Goal: Task Accomplishment & Management: Complete application form

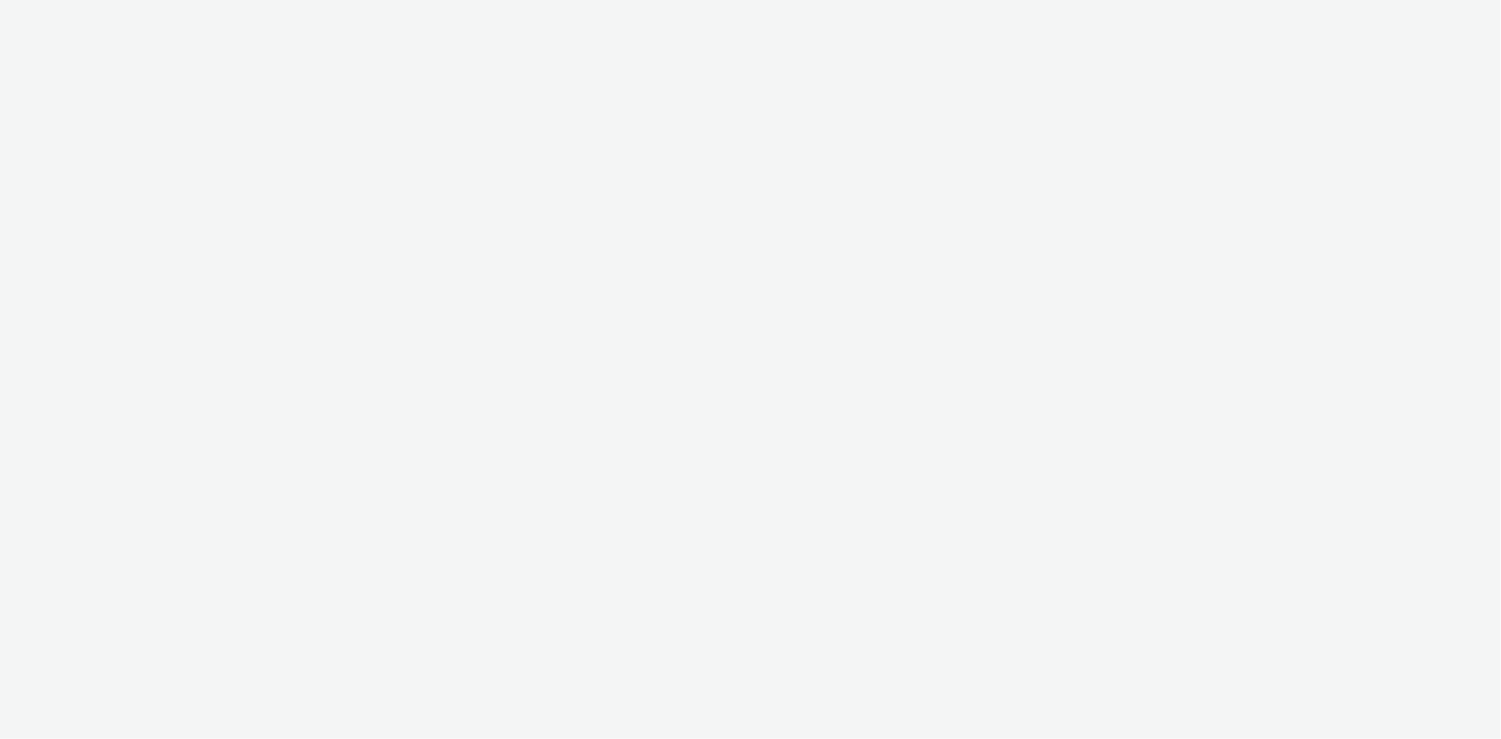
select select "38ed0f18-cbca-4106-be45-330e11e5f0af"
select select "f42c2087-8482-4af0-9099-e05519206007"
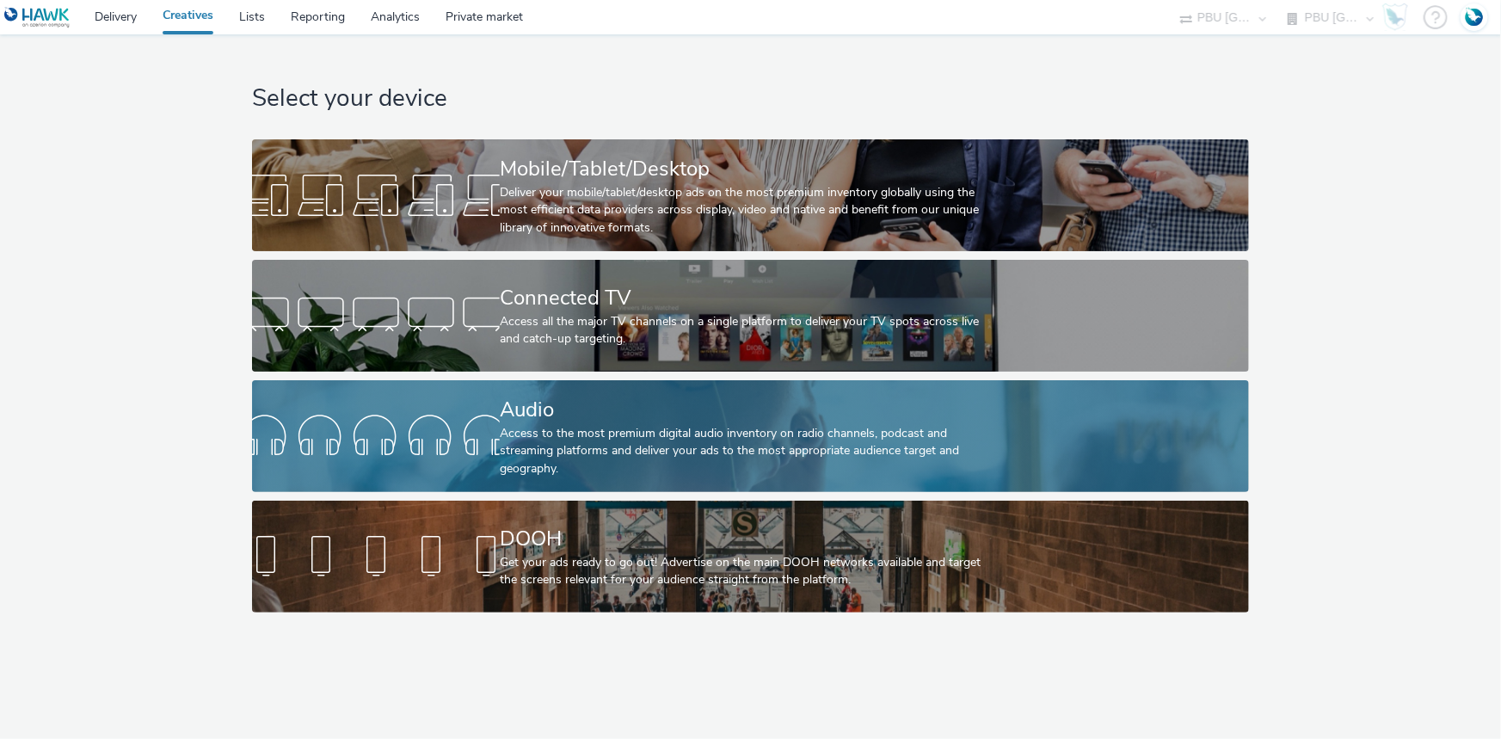
click at [537, 426] on div "Access to the most premium digital audio inventory on radio channels, podcast a…" at bounding box center [747, 451] width 495 height 52
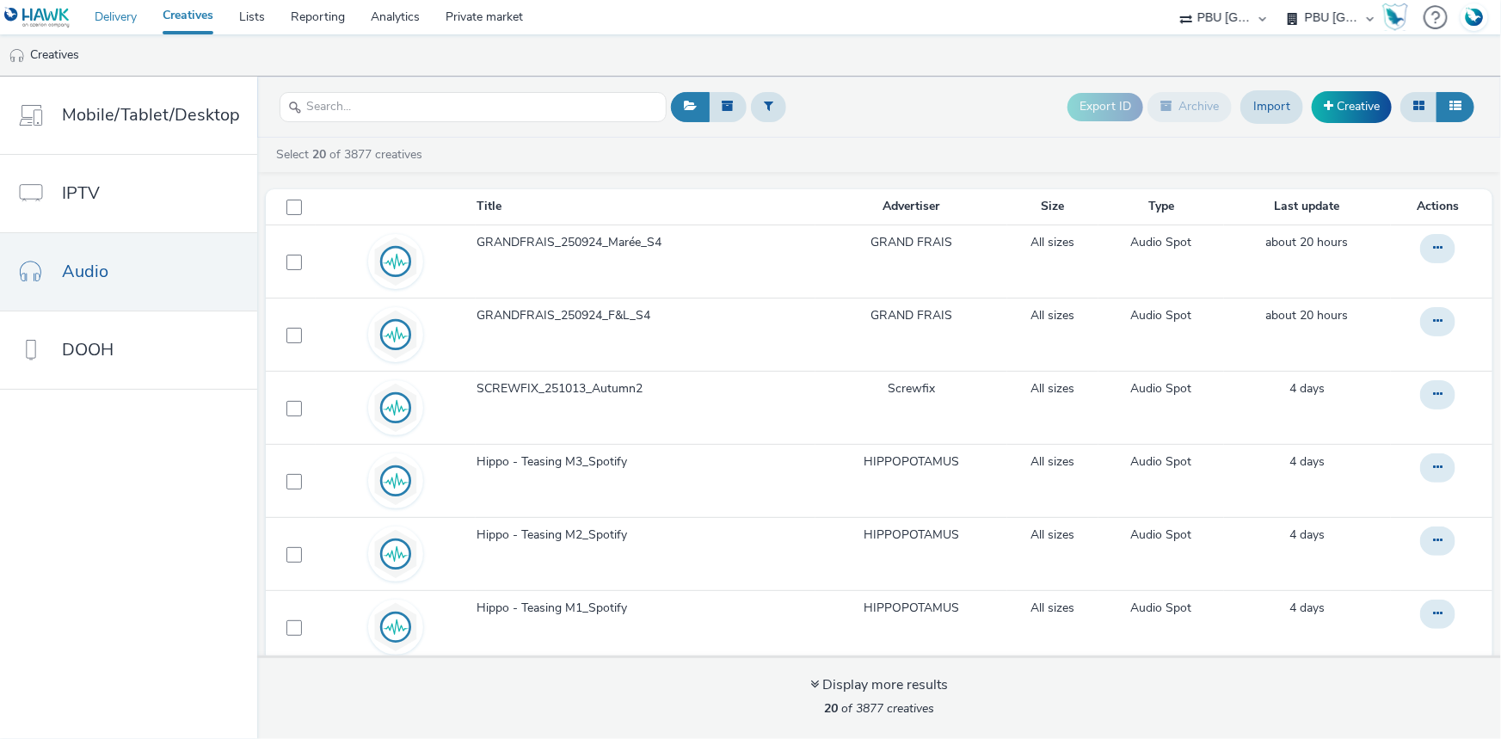
drag, startPoint x: 109, startPoint y: 15, endPoint x: 135, endPoint y: 5, distance: 27.8
click at [109, 15] on link "Delivery" at bounding box center [116, 17] width 68 height 34
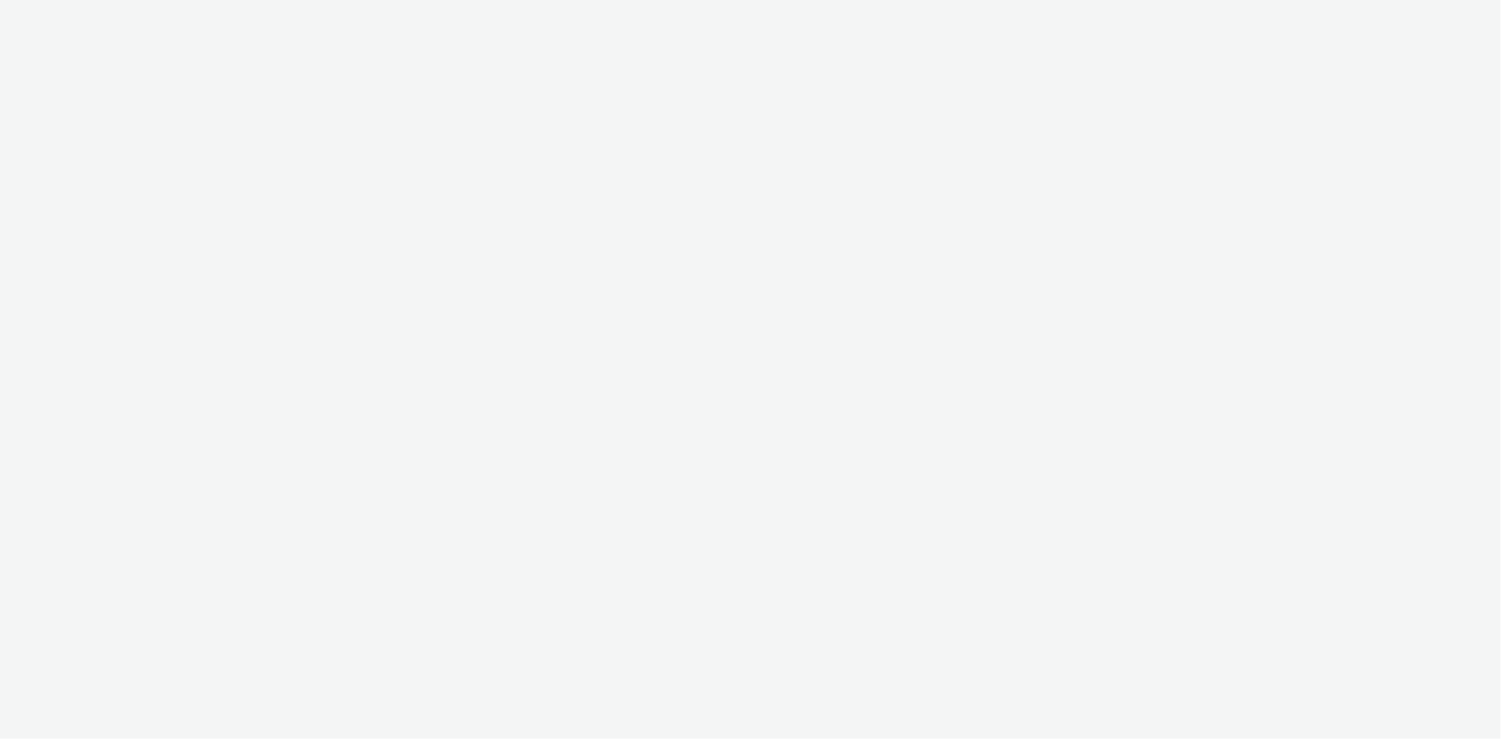
select select "38ed0f18-cbca-4106-be45-330e11e5f0af"
select select "f42c2087-8482-4af0-9099-e05519206007"
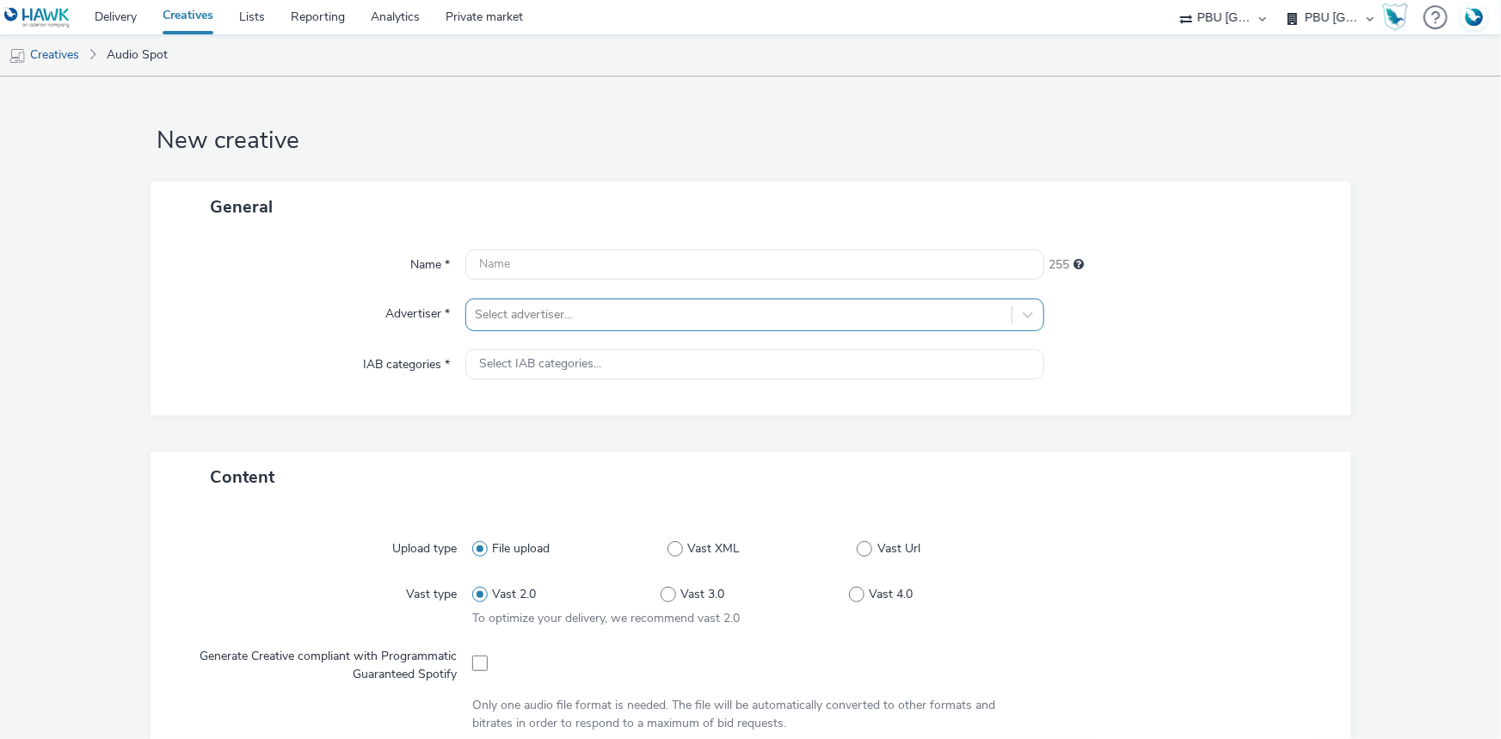
click at [530, 324] on div at bounding box center [739, 315] width 528 height 21
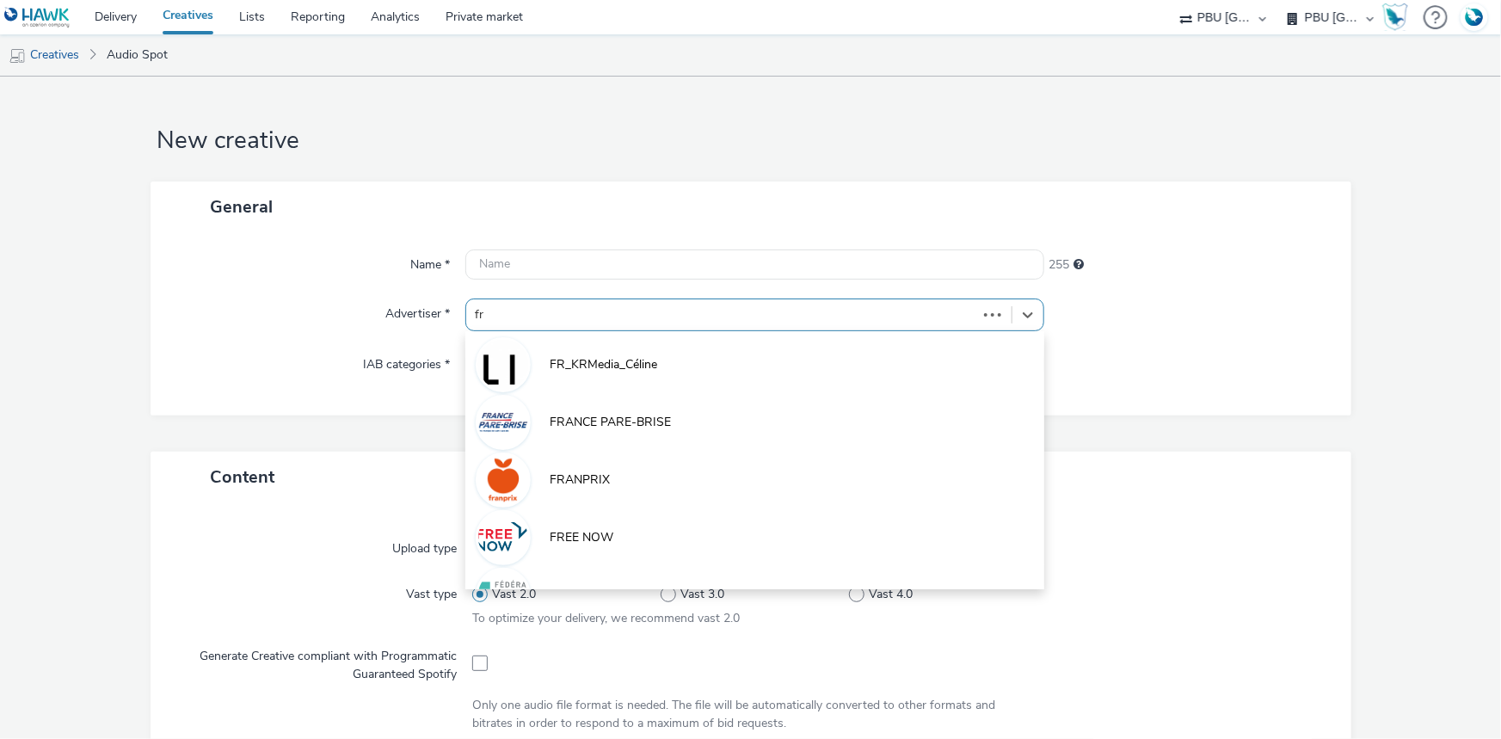
type input "fra"
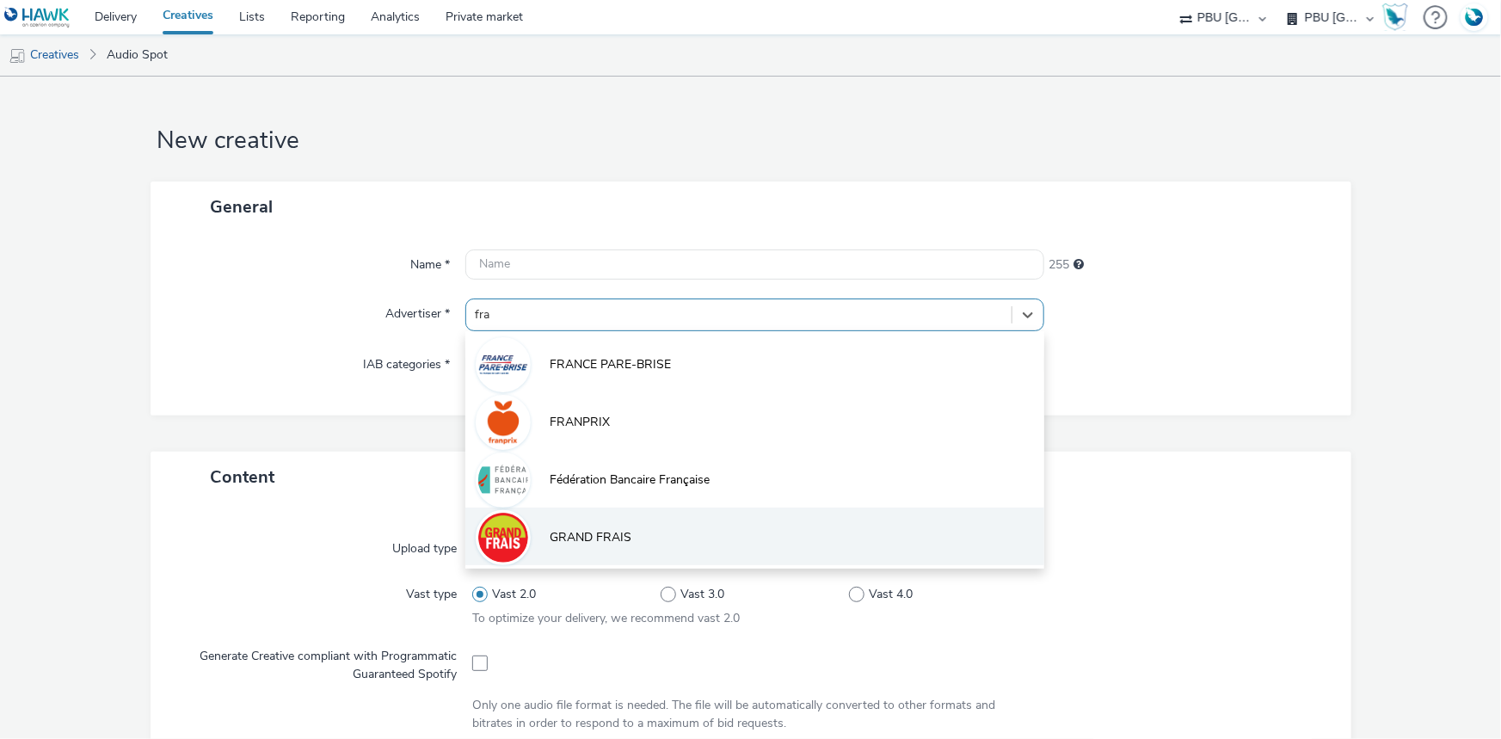
click at [600, 530] on span "GRAND FRAIS" at bounding box center [591, 537] width 82 height 17
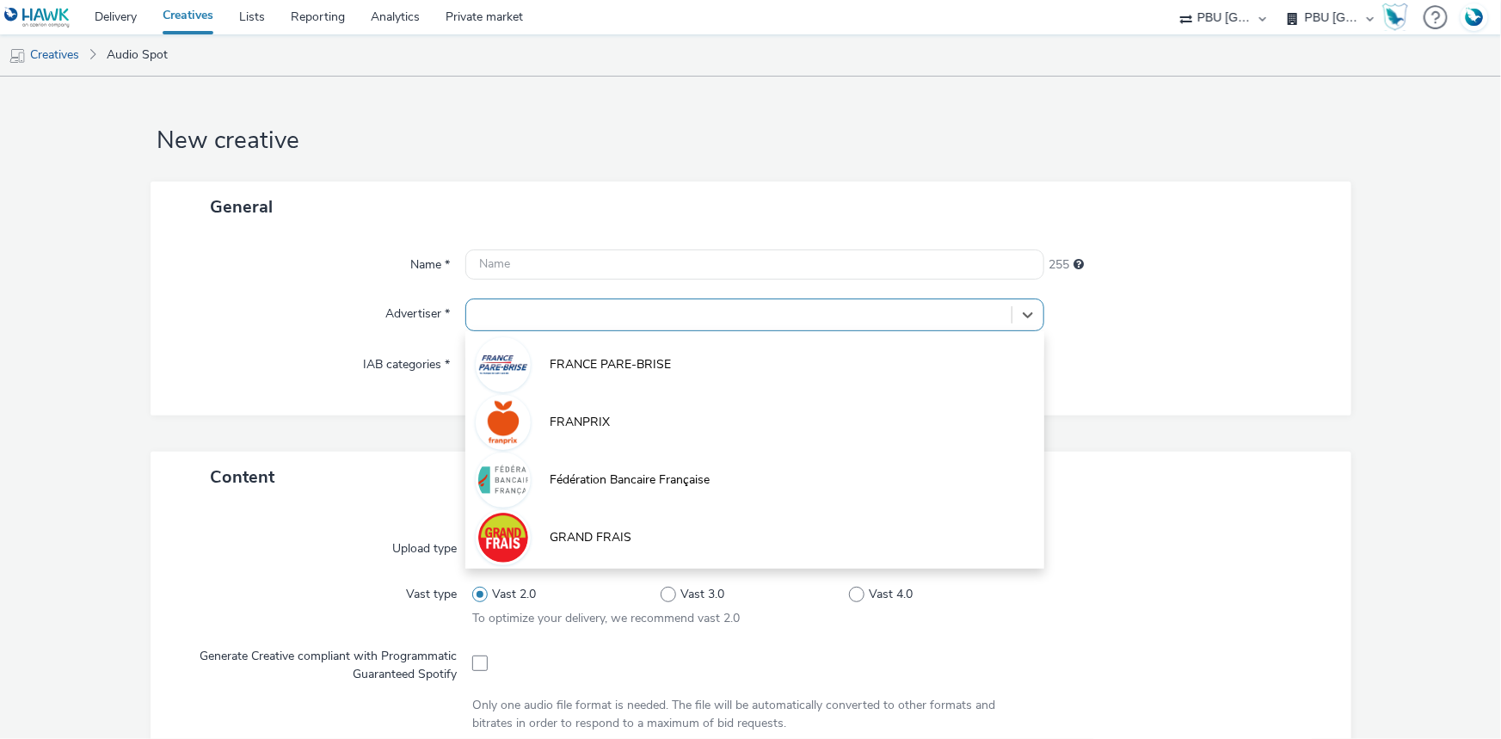
type input "[URL][DOMAIN_NAME]"
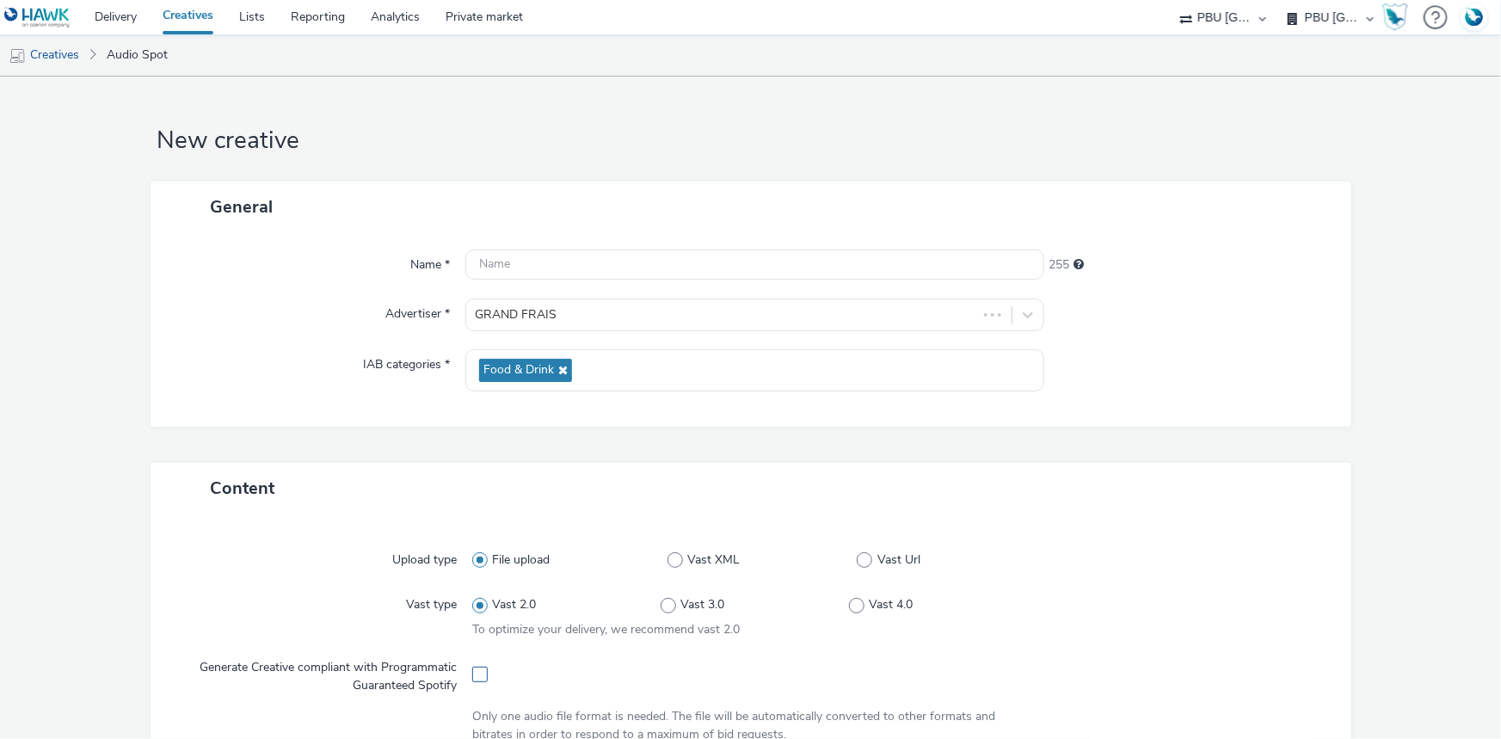
click at [474, 673] on span at bounding box center [479, 674] width 15 height 15
checkbox input "true"
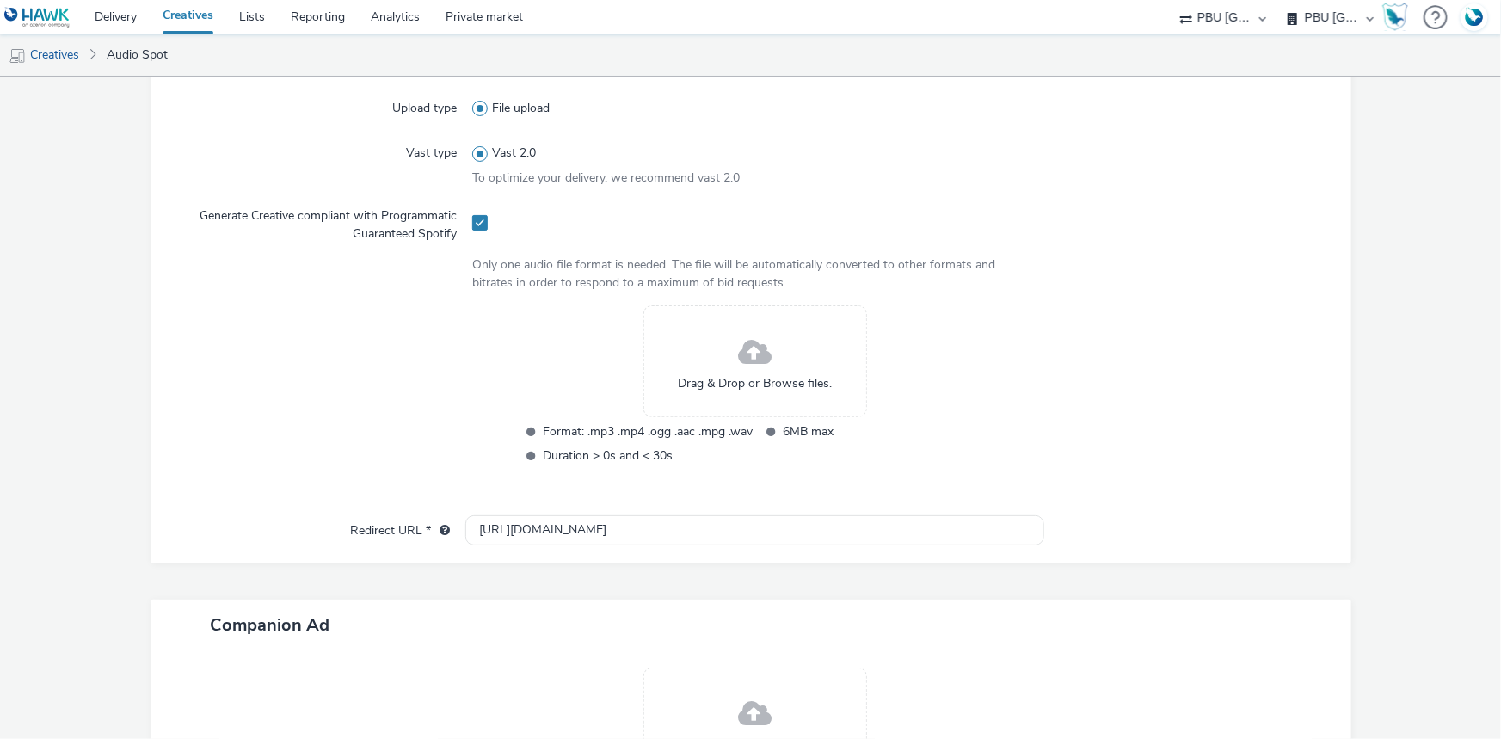
scroll to position [469, 0]
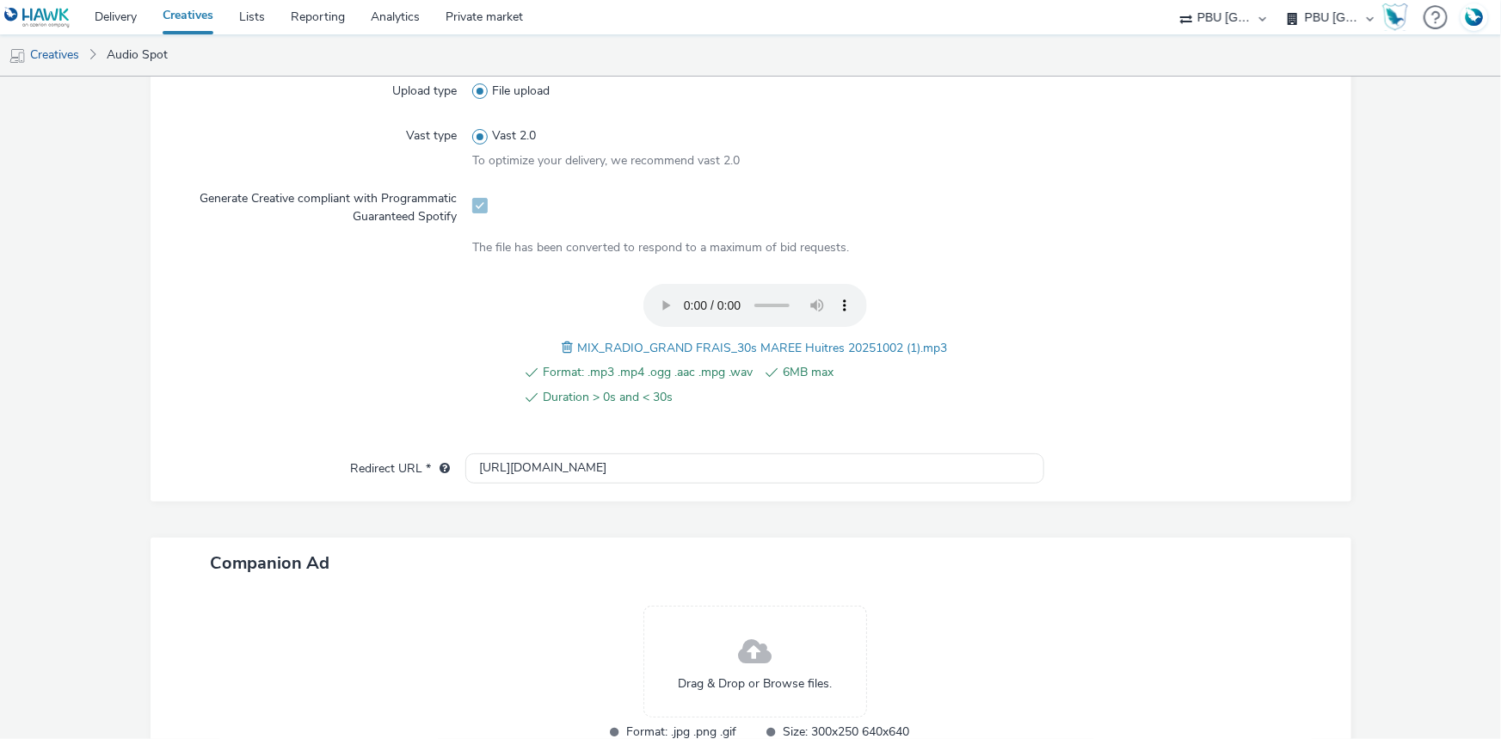
click at [692, 342] on span "MIX_RADIO_GRAND FRAIS_30s MAREE Huitres 20251002 (1).mp3" at bounding box center [763, 348] width 370 height 16
copy span "MIX_RADIO_GRAND FRAIS_30s MAREE Huitres 20251002 (1).mp3"
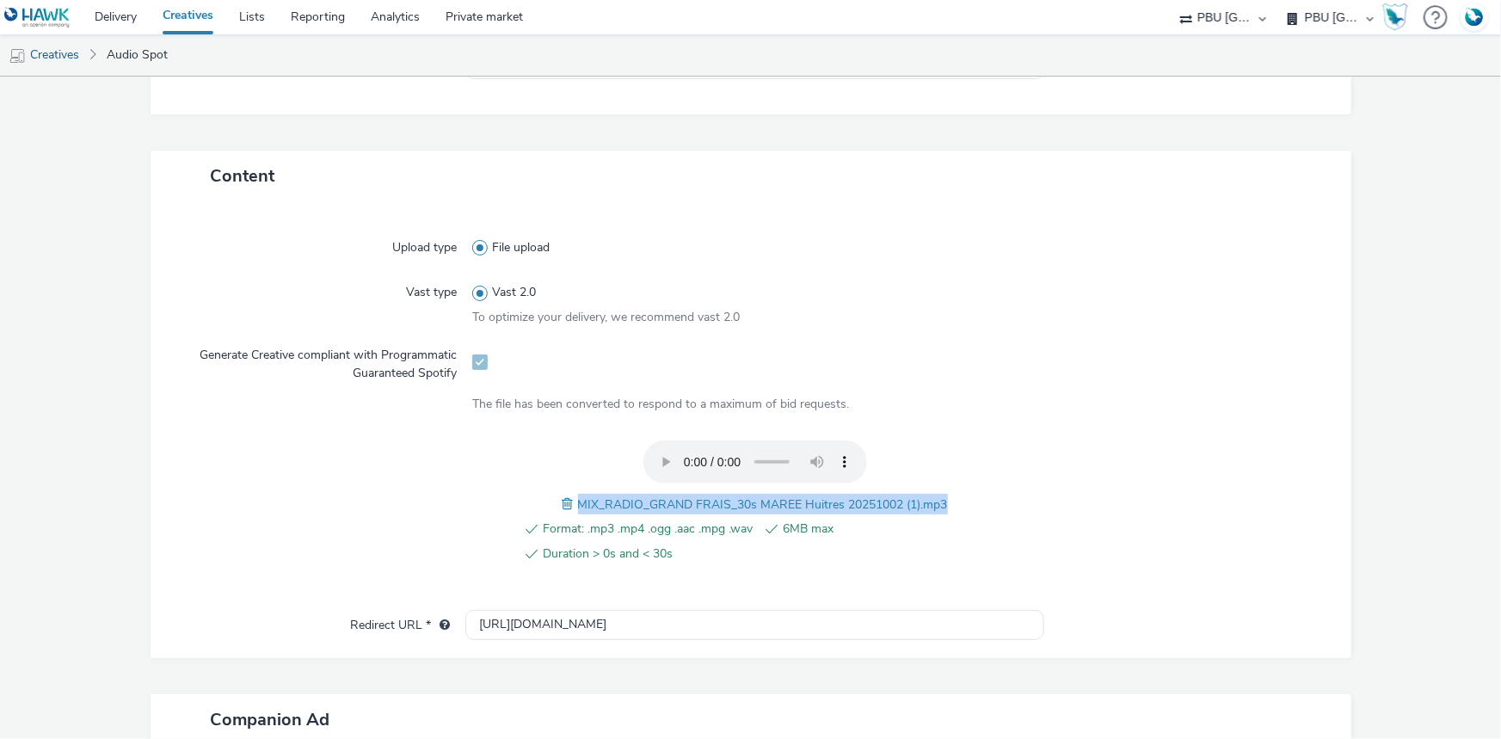
scroll to position [0, 0]
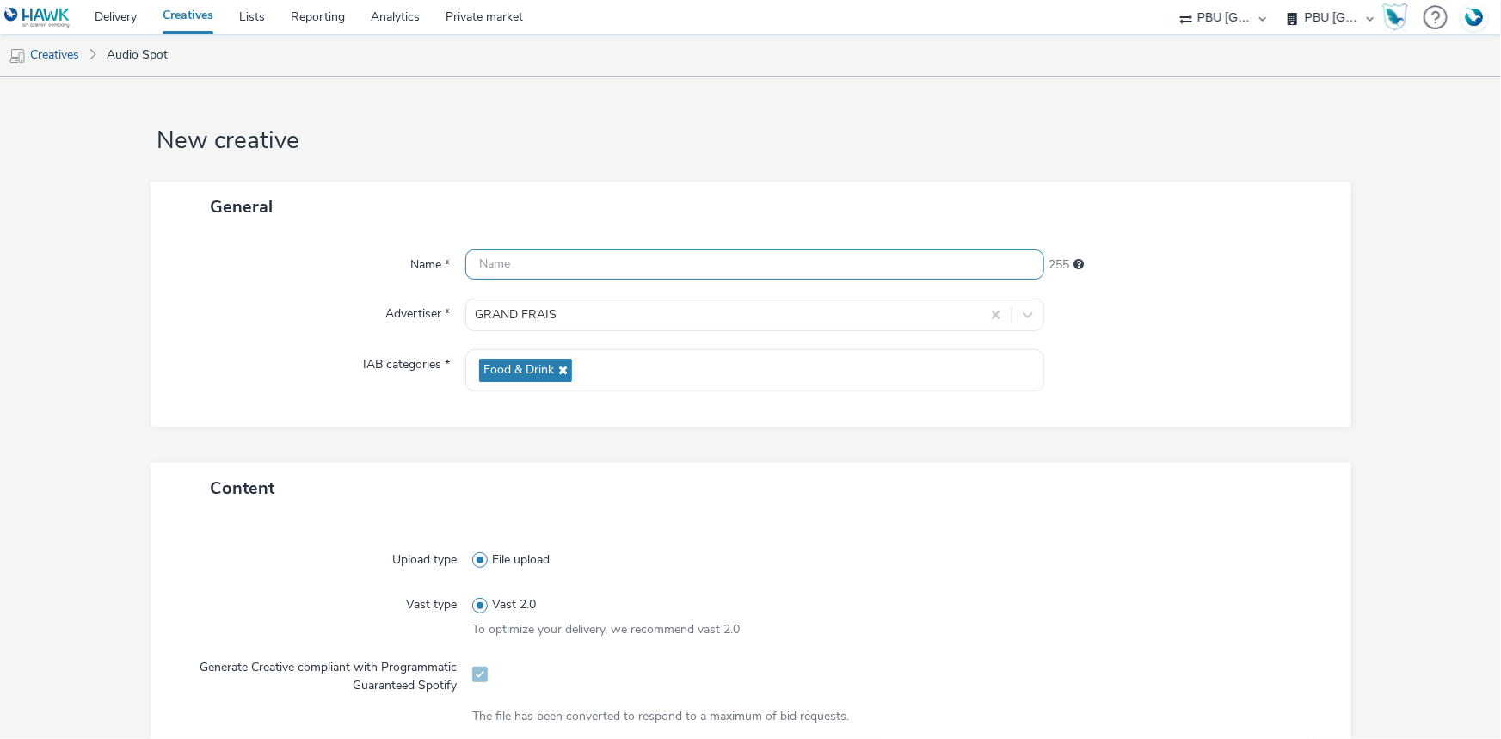
paste input "MIX_RADIO_GRAND FRAIS_30s MAREE Huitres 20251002 (1).mp3"
drag, startPoint x: 799, startPoint y: 263, endPoint x: 871, endPoint y: 263, distance: 72.3
click at [871, 263] on input "MIX_RADIO_GRAND FRAIS_30s MAREE Huitres 20251002 (1).mp3" at bounding box center [754, 264] width 579 height 30
paste input "_Spotify"
click at [650, 261] on input "MIX_RADIO_GRAND FRAIS_30s MAREE Huitres 20251002_Spotify" at bounding box center [754, 264] width 579 height 30
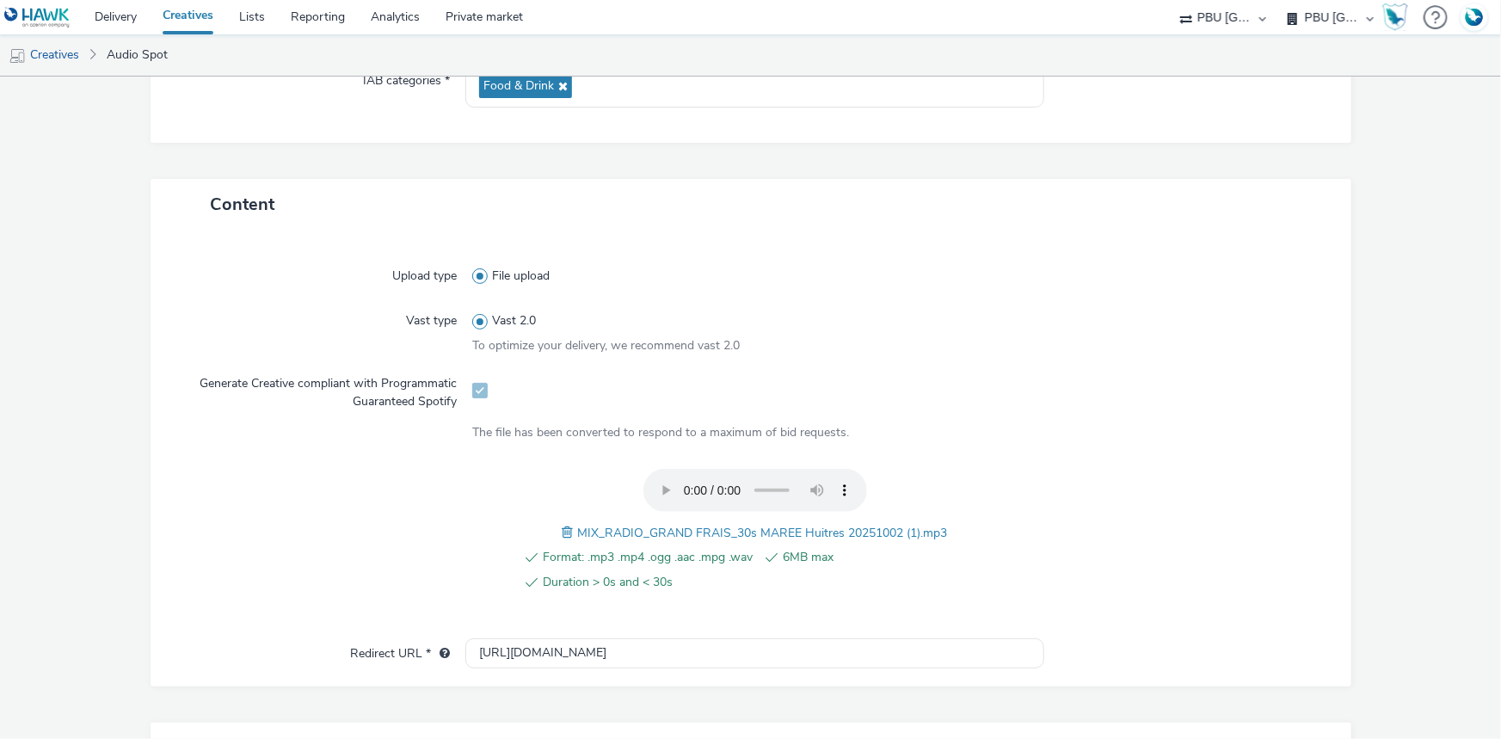
scroll to position [469, 0]
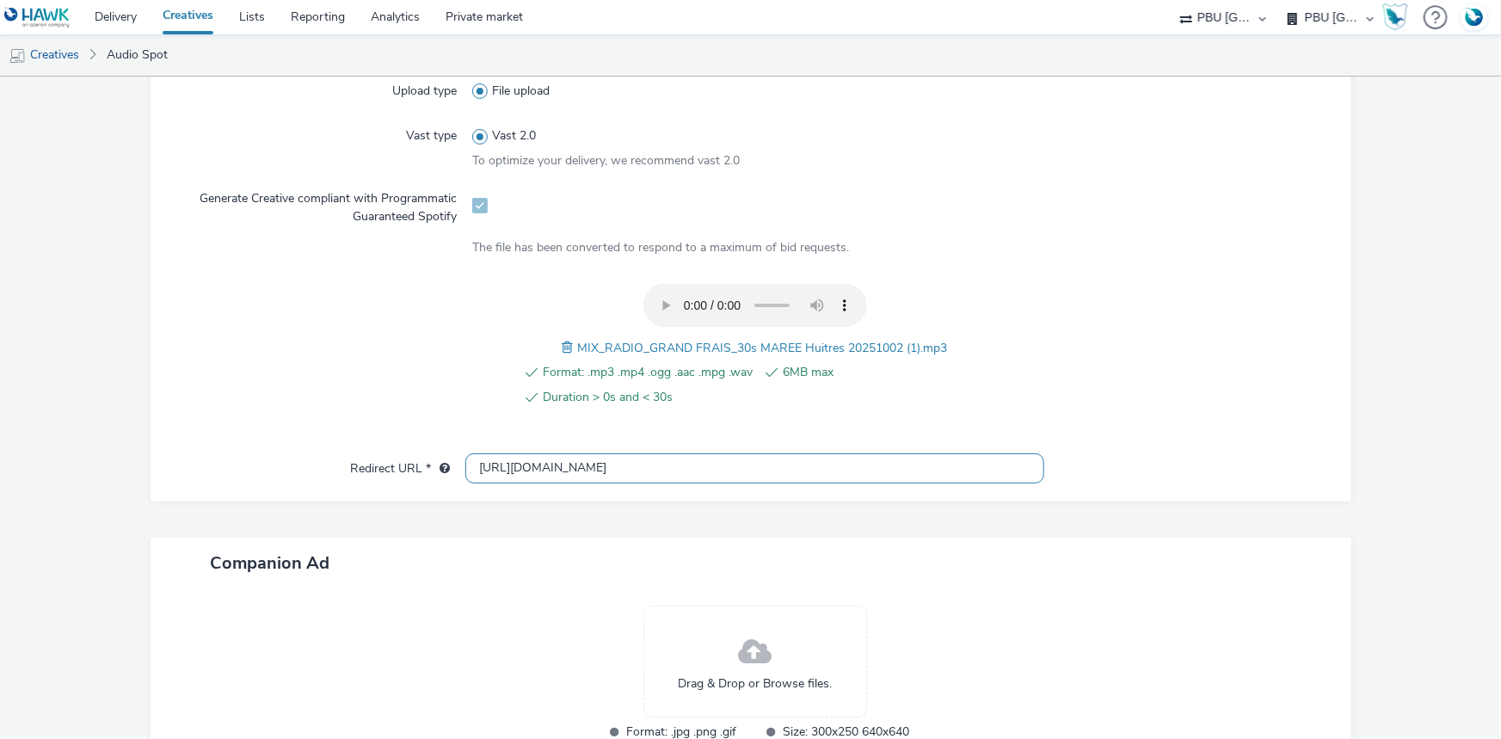
type input "MIX_RADIO_GRAND FRAIS_30s MAREE Huitres 20251002_Spotify"
click at [498, 465] on input "[URL][DOMAIN_NAME]" at bounding box center [754, 468] width 579 height 30
paste input "s"
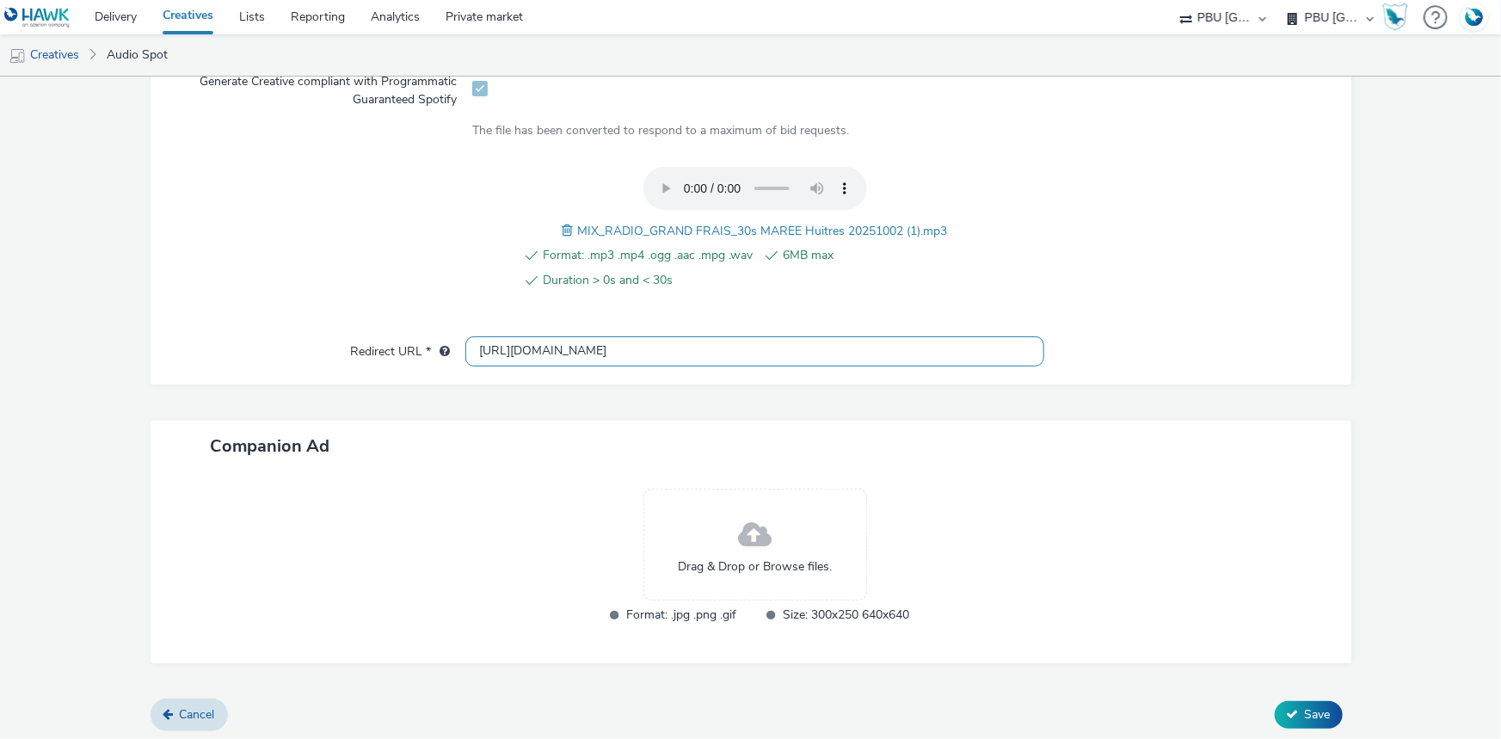
scroll to position [589, 0]
type input "[URL][DOMAIN_NAME]"
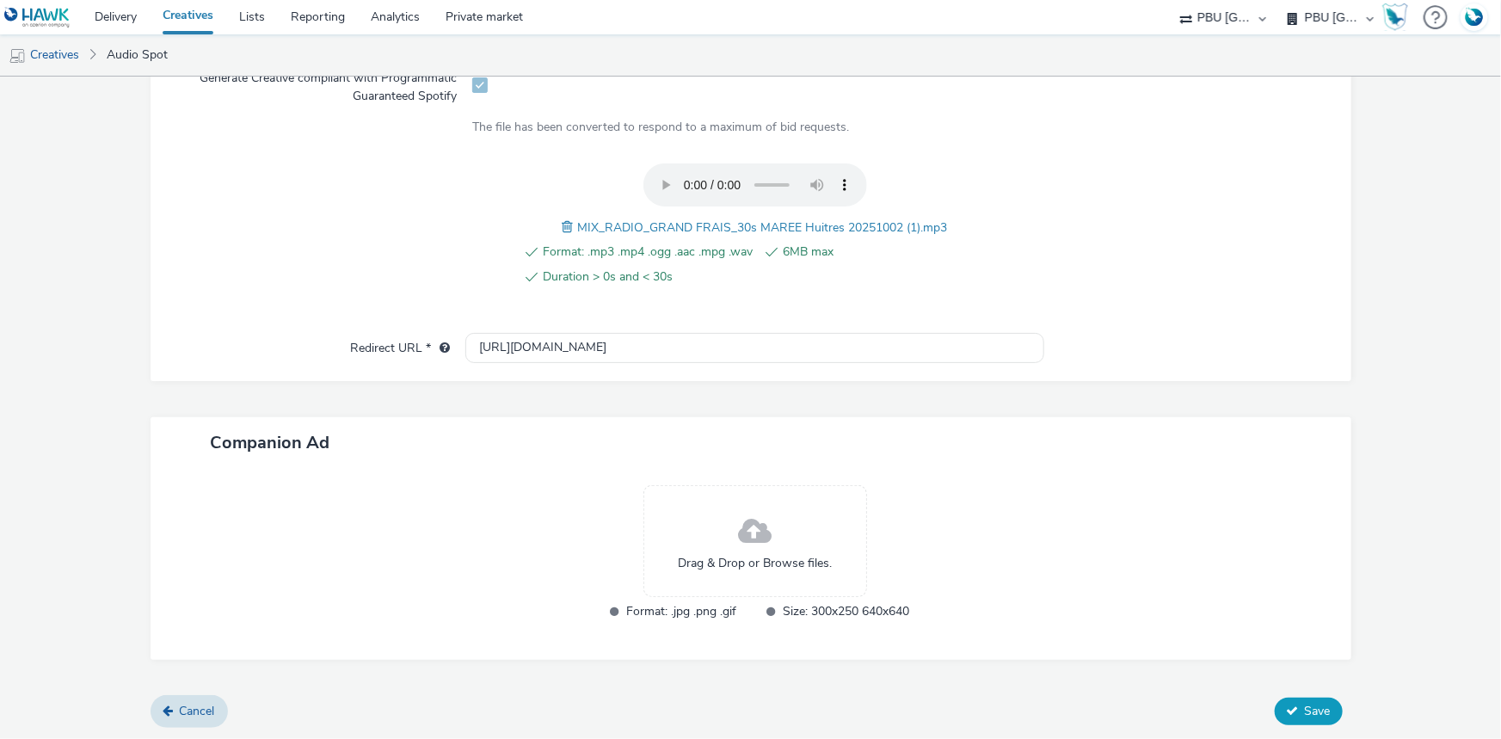
click at [1287, 709] on icon at bounding box center [1293, 711] width 12 height 12
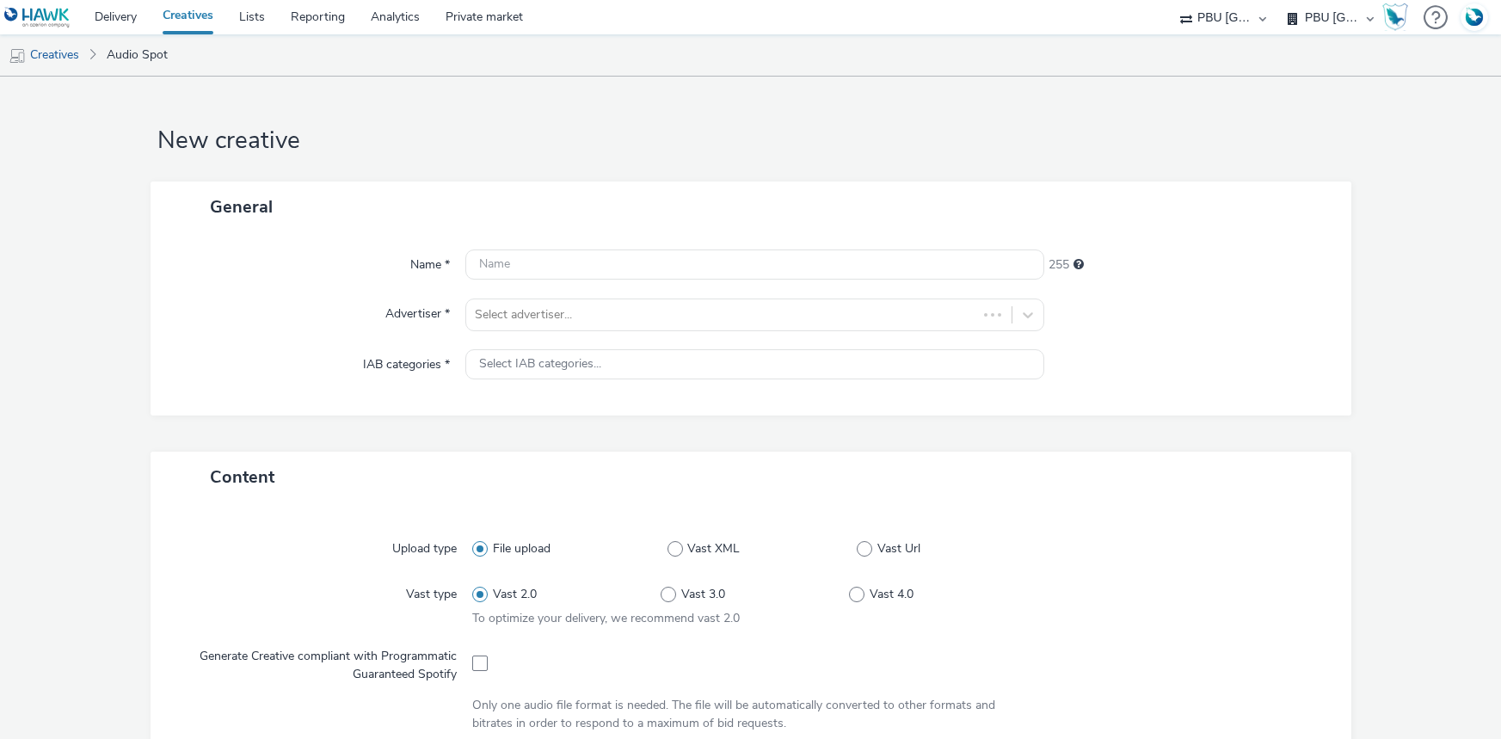
select select "38ed0f18-cbca-4106-be45-330e11e5f0af"
select select "f42c2087-8482-4af0-9099-e05519206007"
click at [511, 311] on div at bounding box center [739, 315] width 528 height 21
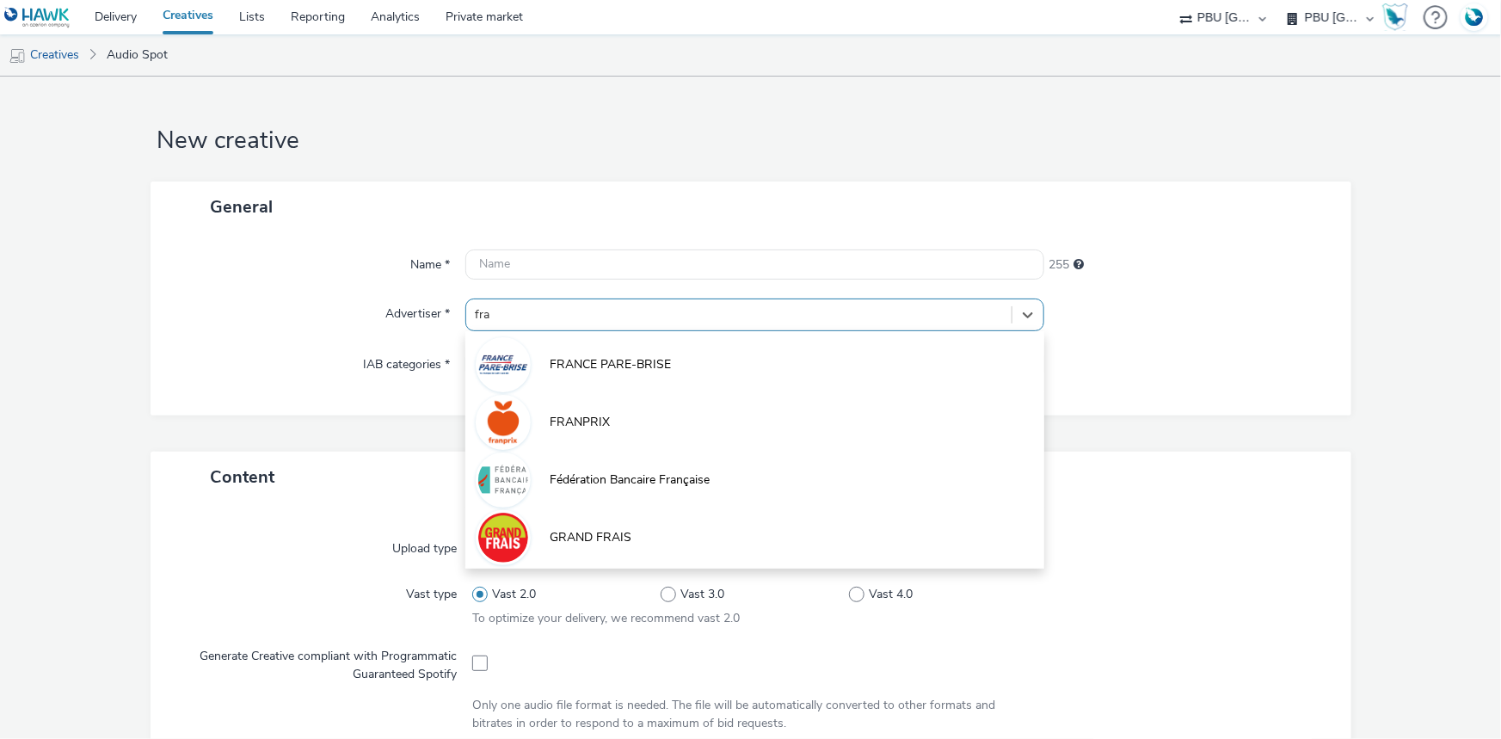
type input "frai"
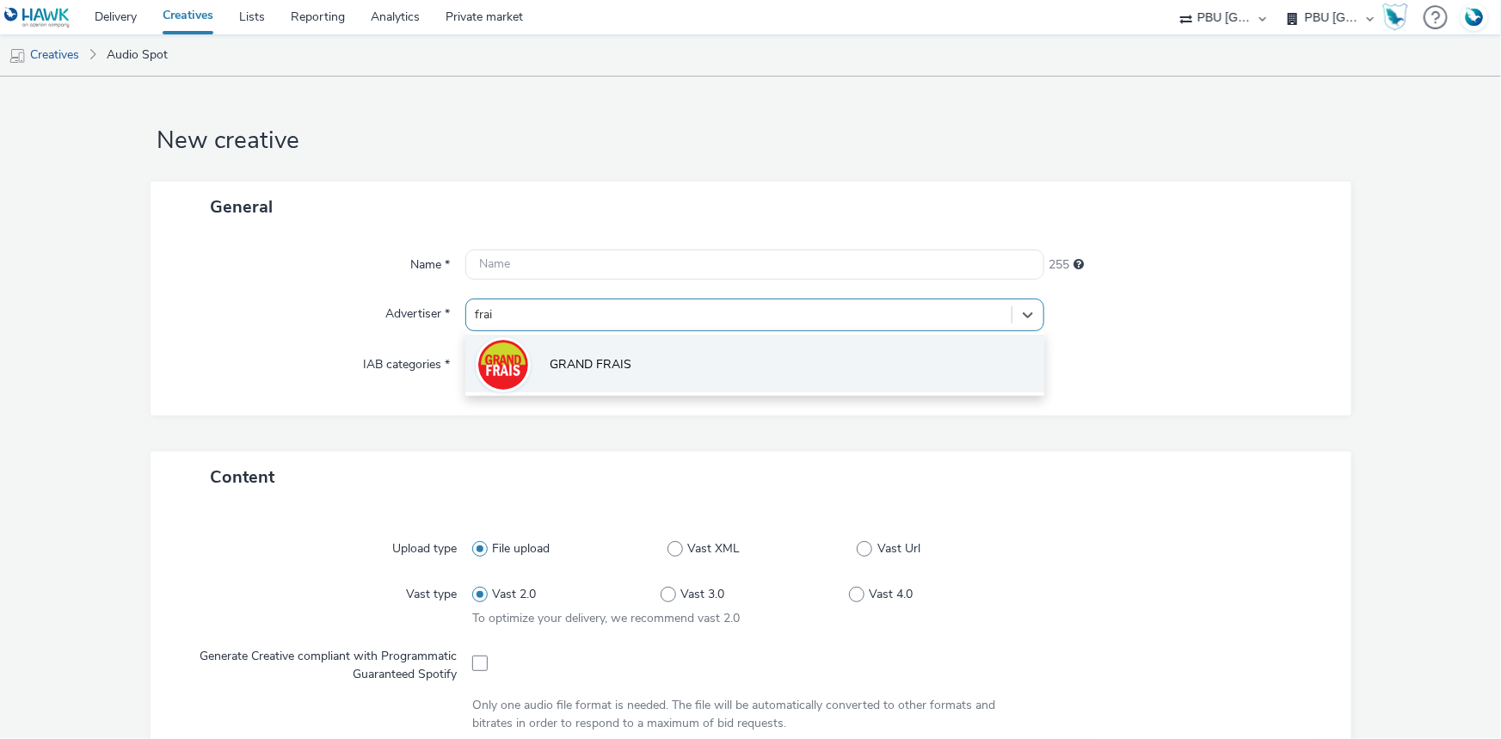
click at [525, 344] on li "GRAND FRAIS" at bounding box center [754, 364] width 579 height 58
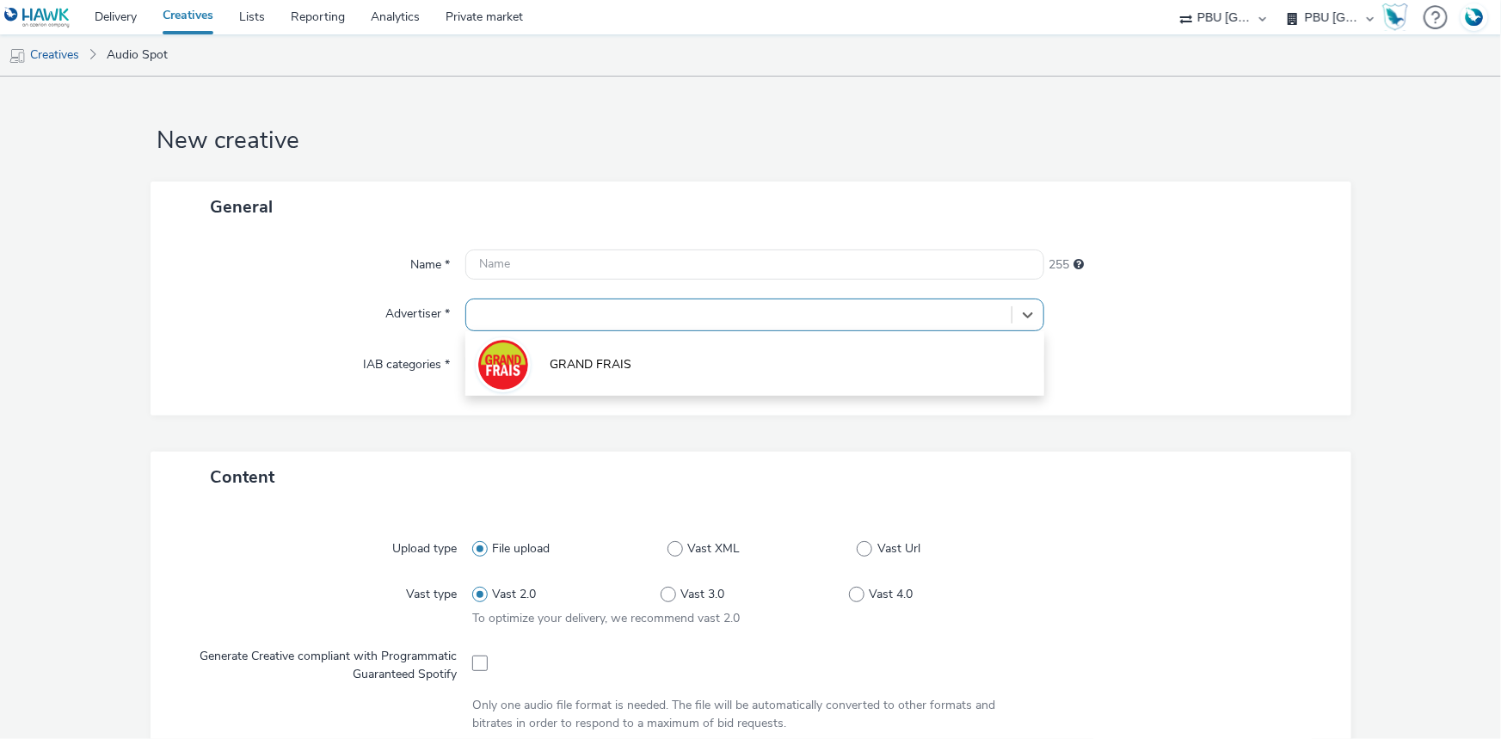
type input "[URL][DOMAIN_NAME]"
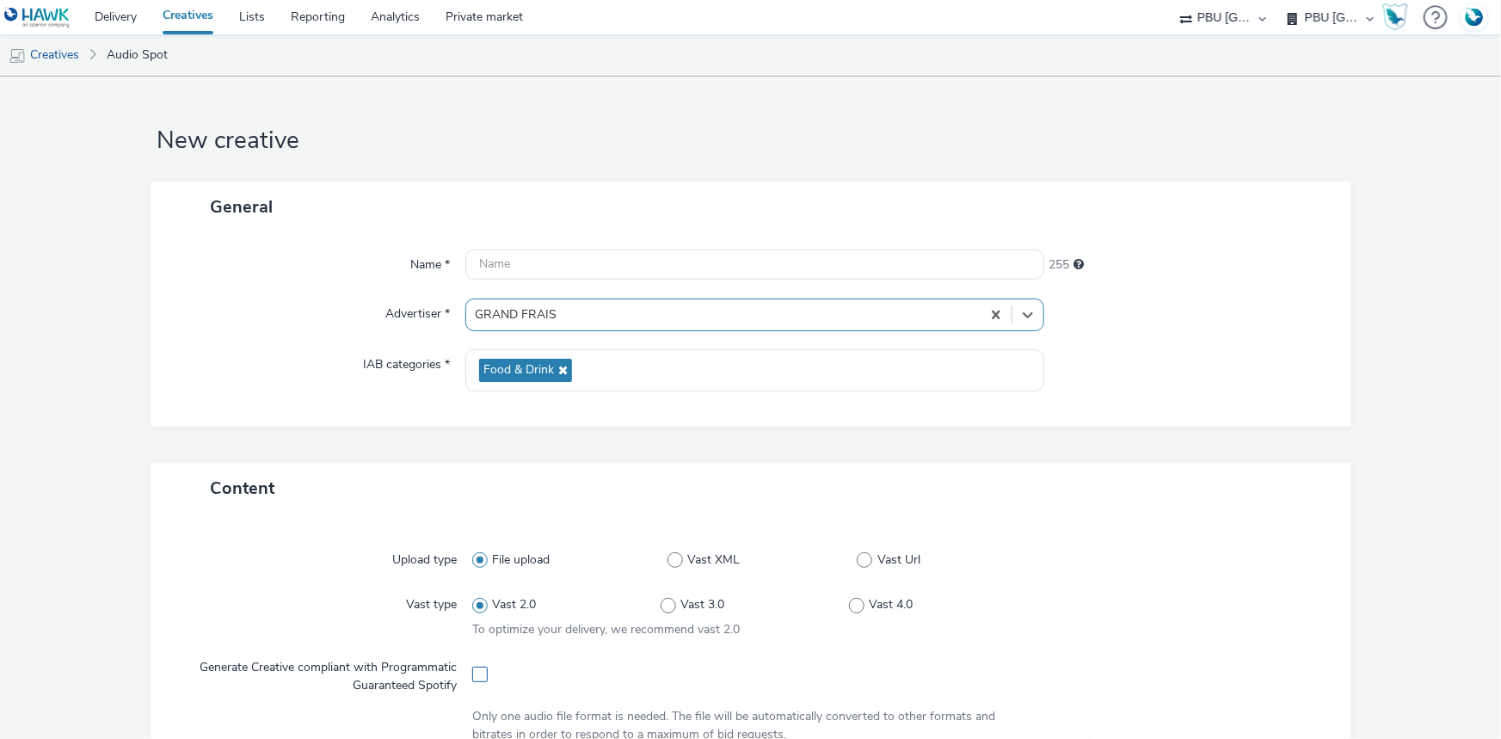
click at [474, 667] on span at bounding box center [479, 674] width 15 height 15
checkbox input "true"
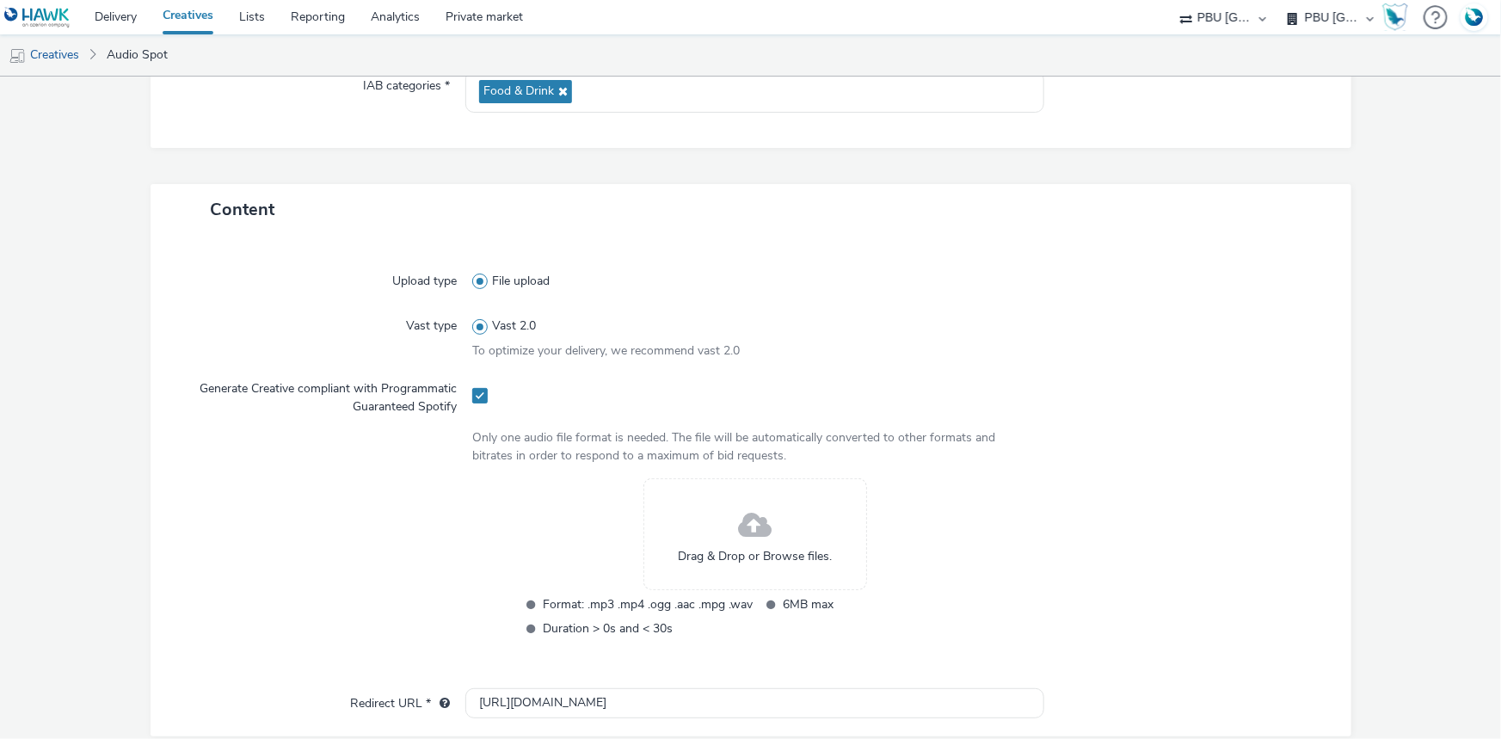
scroll to position [312, 0]
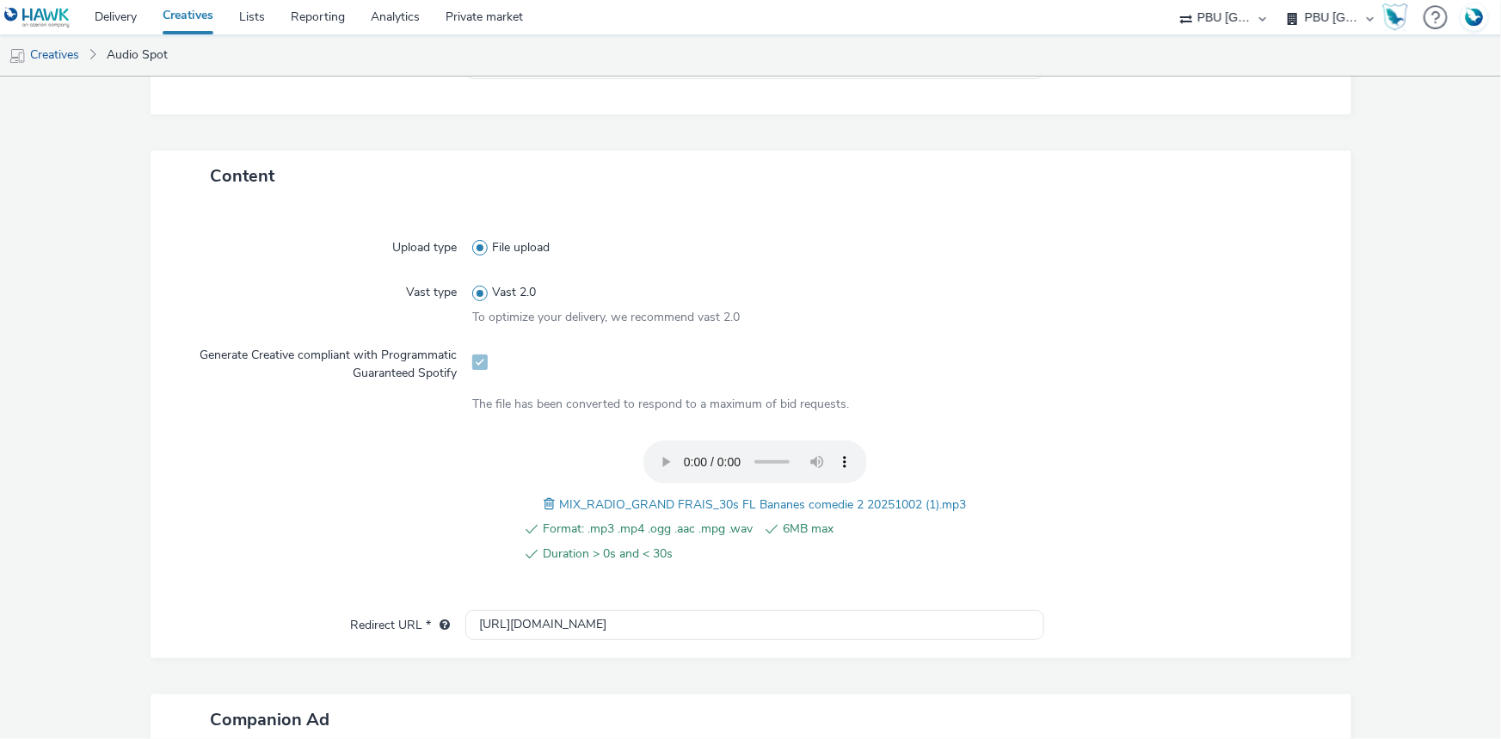
click at [683, 505] on span "MIX_RADIO_GRAND FRAIS_30s FL Bananes comedie 2 20251002 (1).mp3" at bounding box center [762, 504] width 407 height 16
copy span "MIX_RADIO_GRAND FRAIS_30s FL Bananes comedie 2 20251002 (1).mp3"
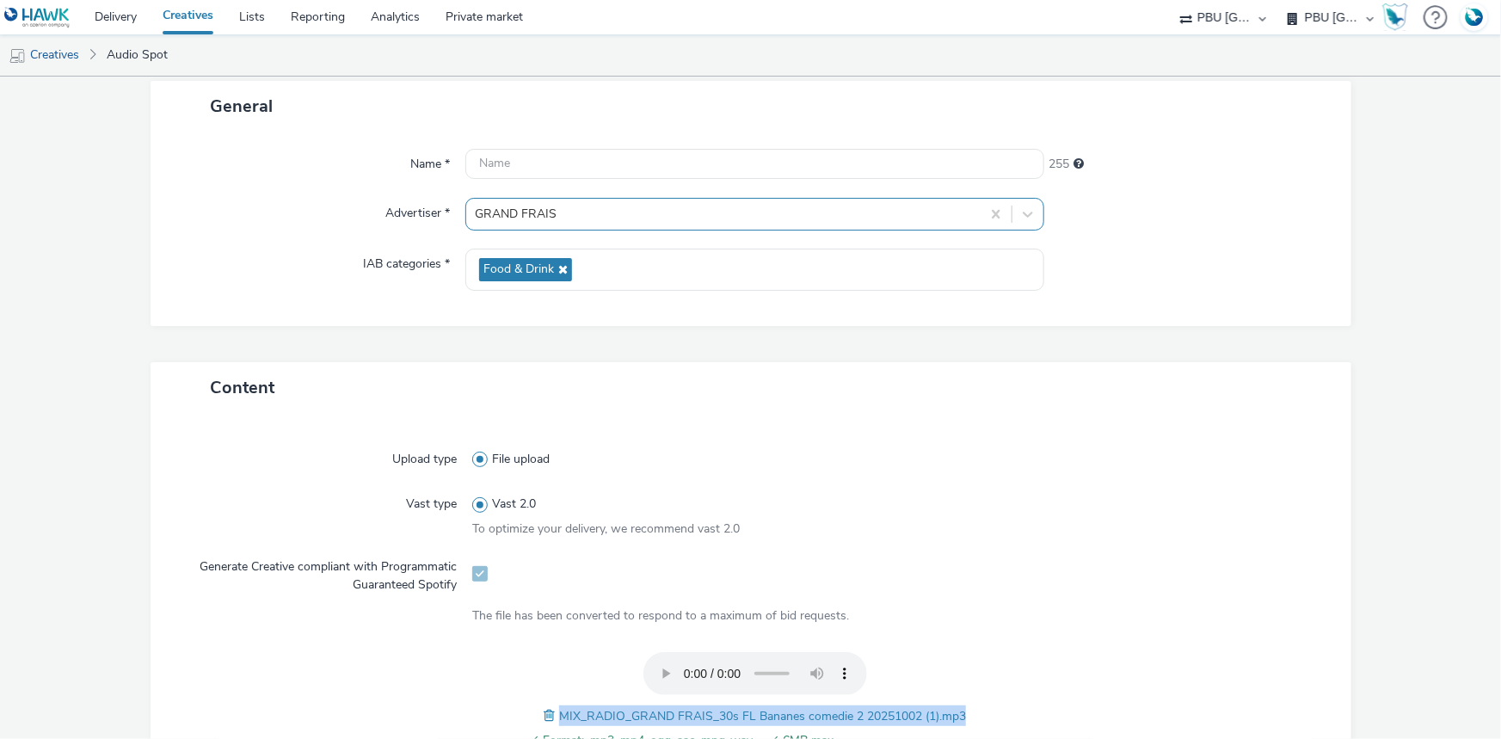
scroll to position [0, 0]
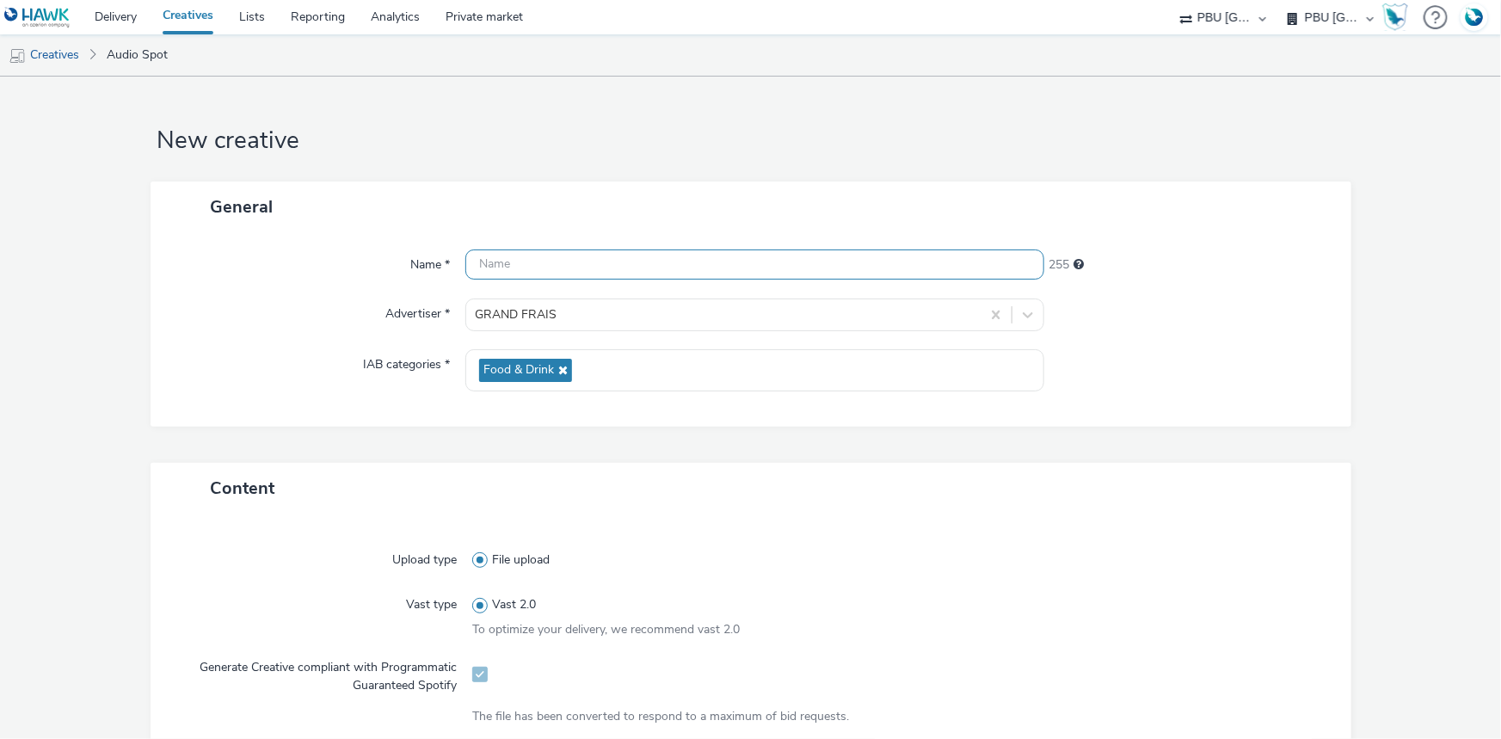
paste input "MIX_RADIO_GRAND FRAIS_30s FL Bananes comedie 2 20251002 (1).mp3"
drag, startPoint x: 838, startPoint y: 262, endPoint x: 1078, endPoint y: 292, distance: 241.8
click at [1056, 292] on div "Name * MIX_RADIO_GRAND FRAIS_30s FL Bananes comedie 2 20251002 (1).mp3 192 Adve…" at bounding box center [751, 329] width 1201 height 194
type input "MIX_RADIO_GRAND FRAIS_30s FL Bananes comedie 2 20251002_Spotify"
drag, startPoint x: 851, startPoint y: 269, endPoint x: 901, endPoint y: 268, distance: 49.9
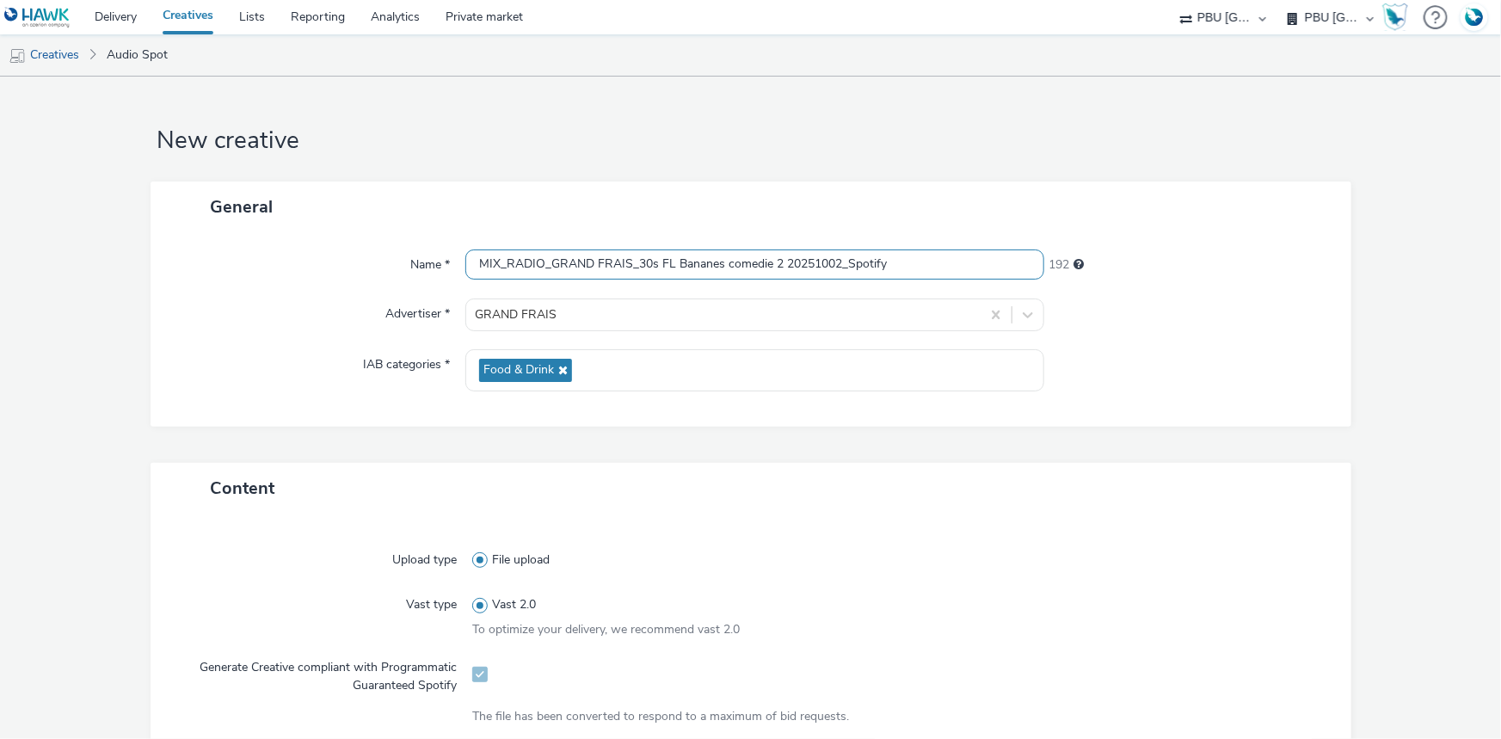
click at [900, 269] on input "MIX_RADIO_GRAND FRAIS_30s FL Bananes comedie 2 20251002_Spotify" at bounding box center [754, 264] width 579 height 30
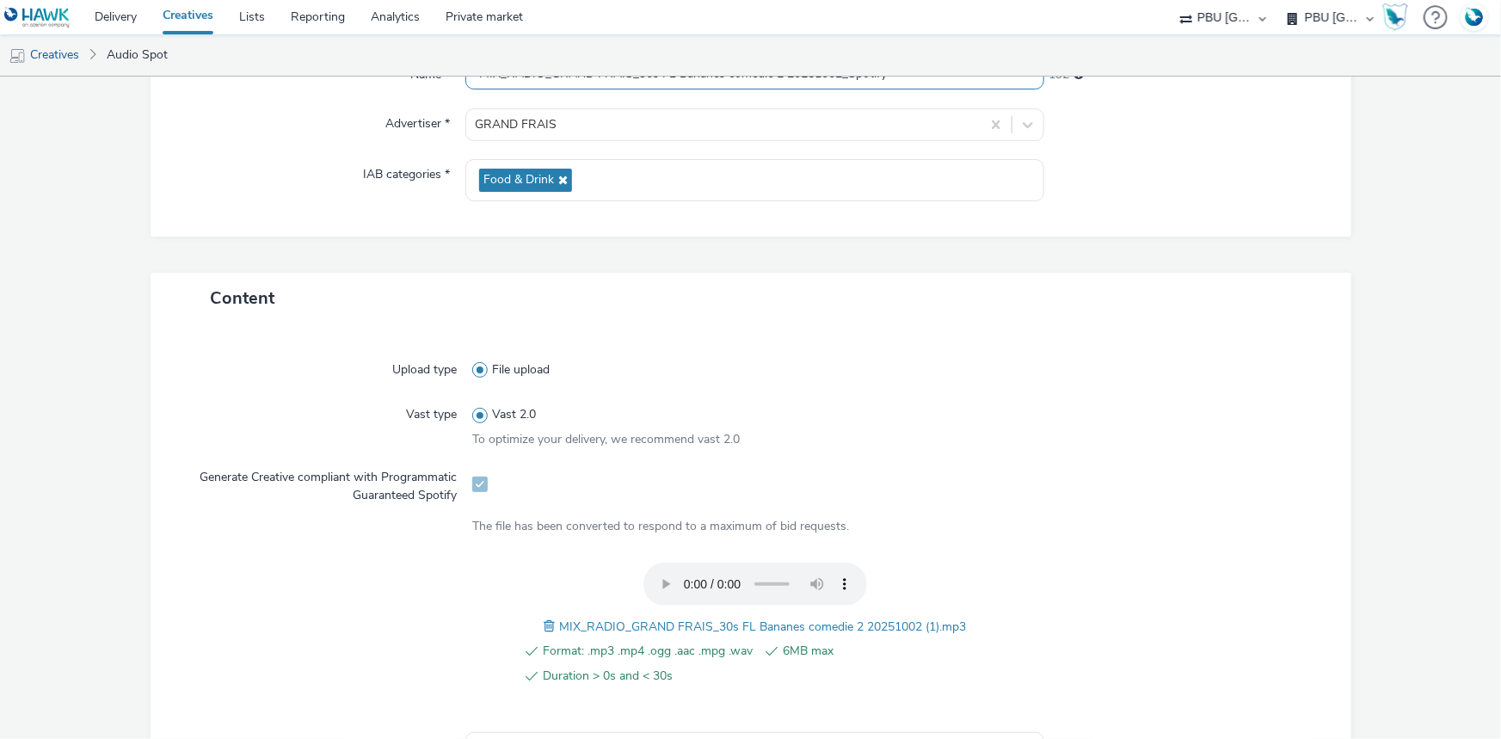
scroll to position [469, 0]
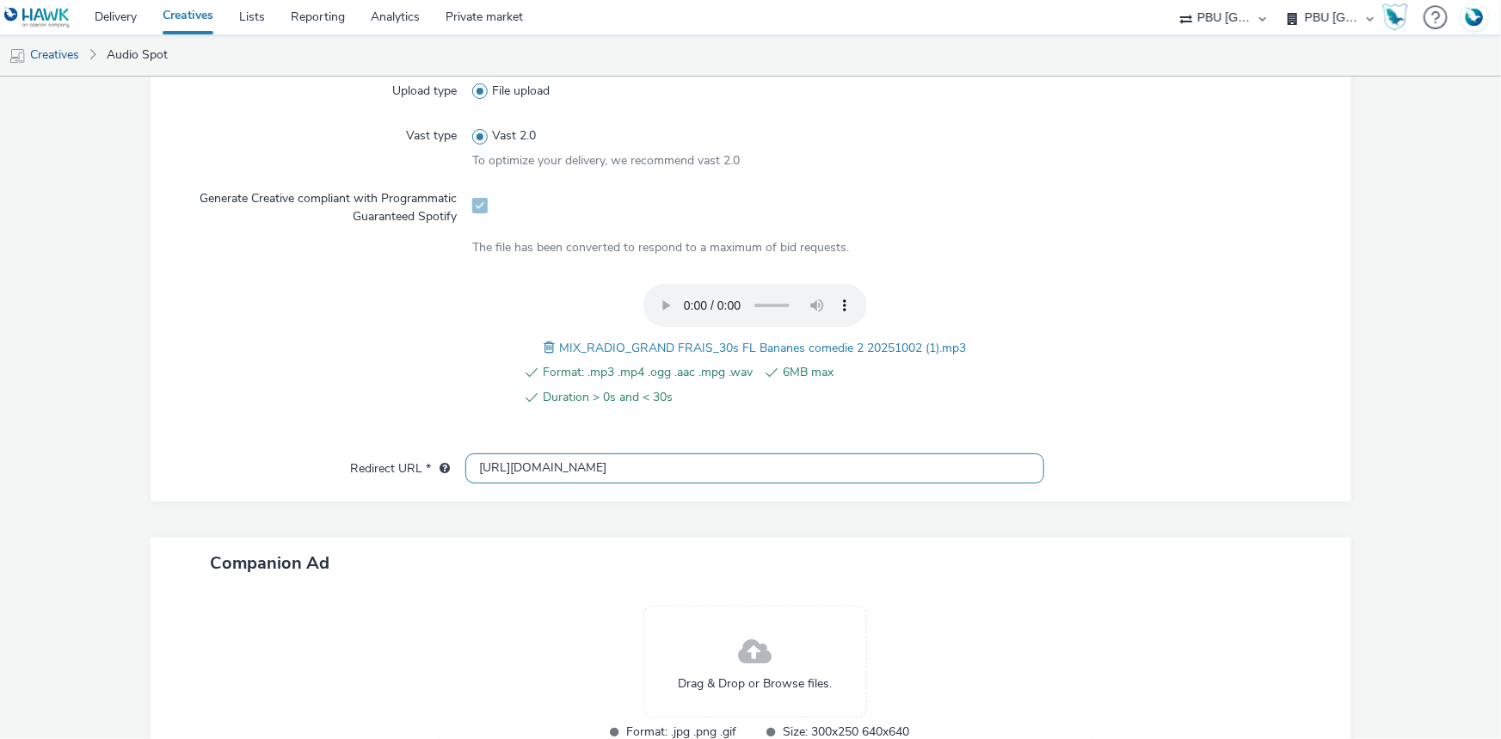
click at [496, 465] on input "[URL][DOMAIN_NAME]" at bounding box center [754, 468] width 579 height 30
paste input "s"
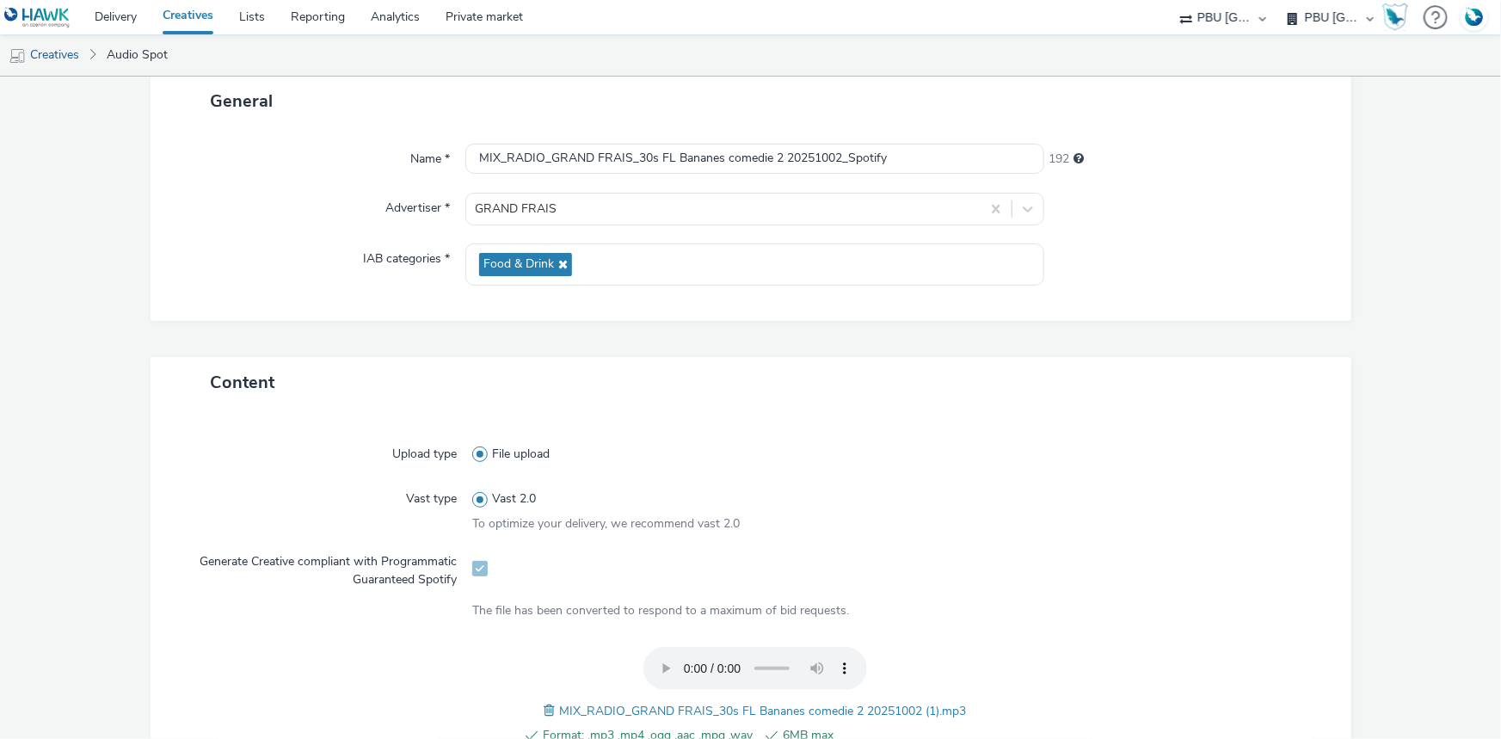
scroll to position [589, 0]
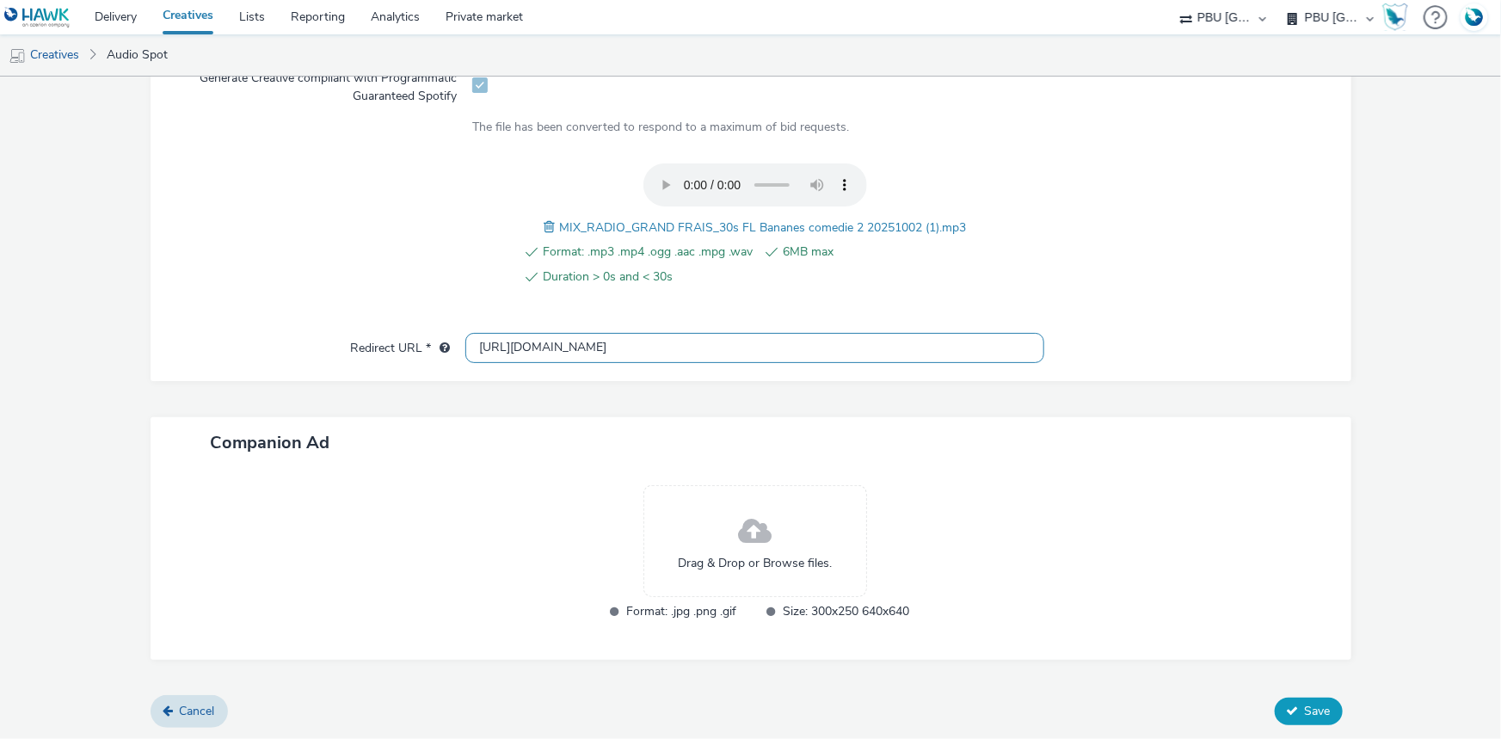
type input "[URL][DOMAIN_NAME]"
click at [1317, 706] on span "Save" at bounding box center [1318, 711] width 26 height 16
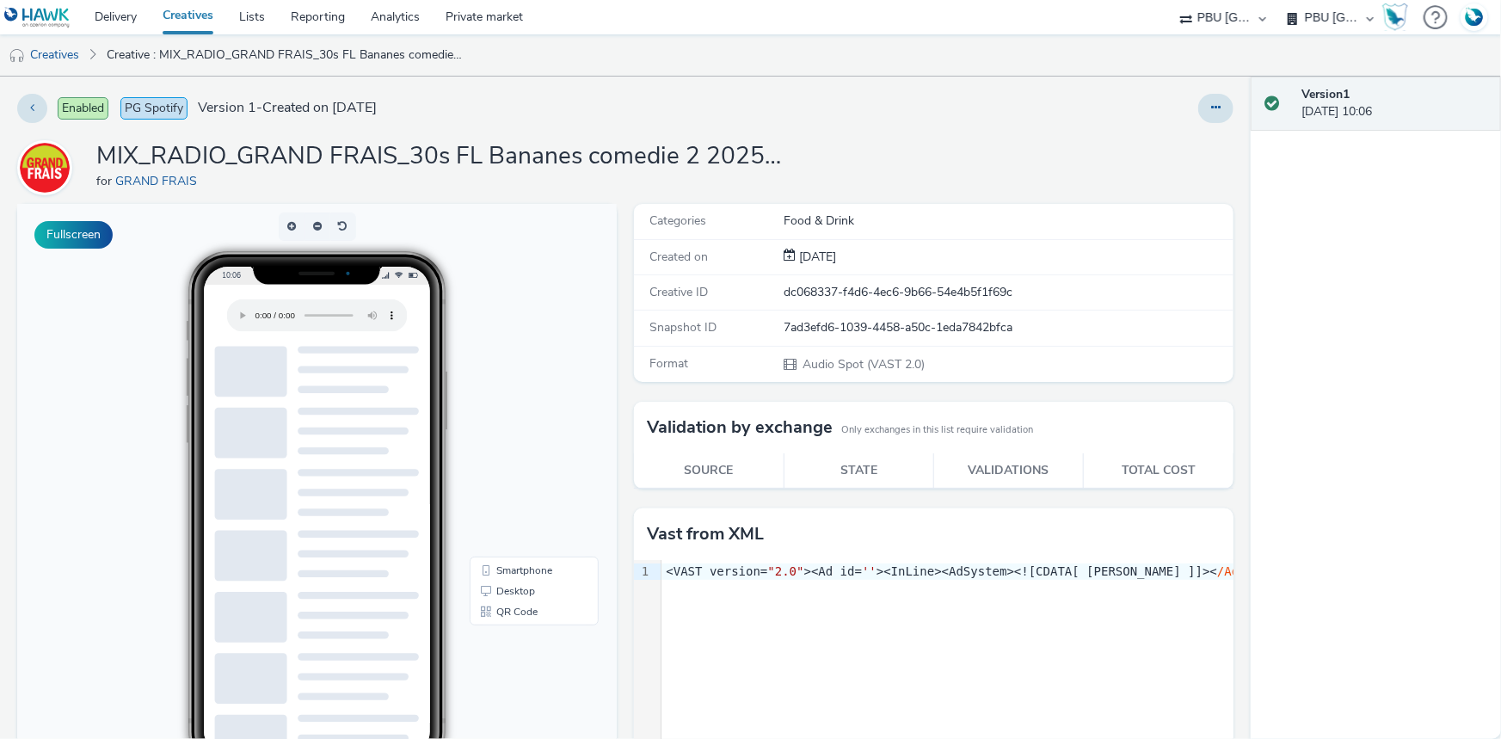
click at [184, 15] on link "Creatives" at bounding box center [188, 17] width 77 height 34
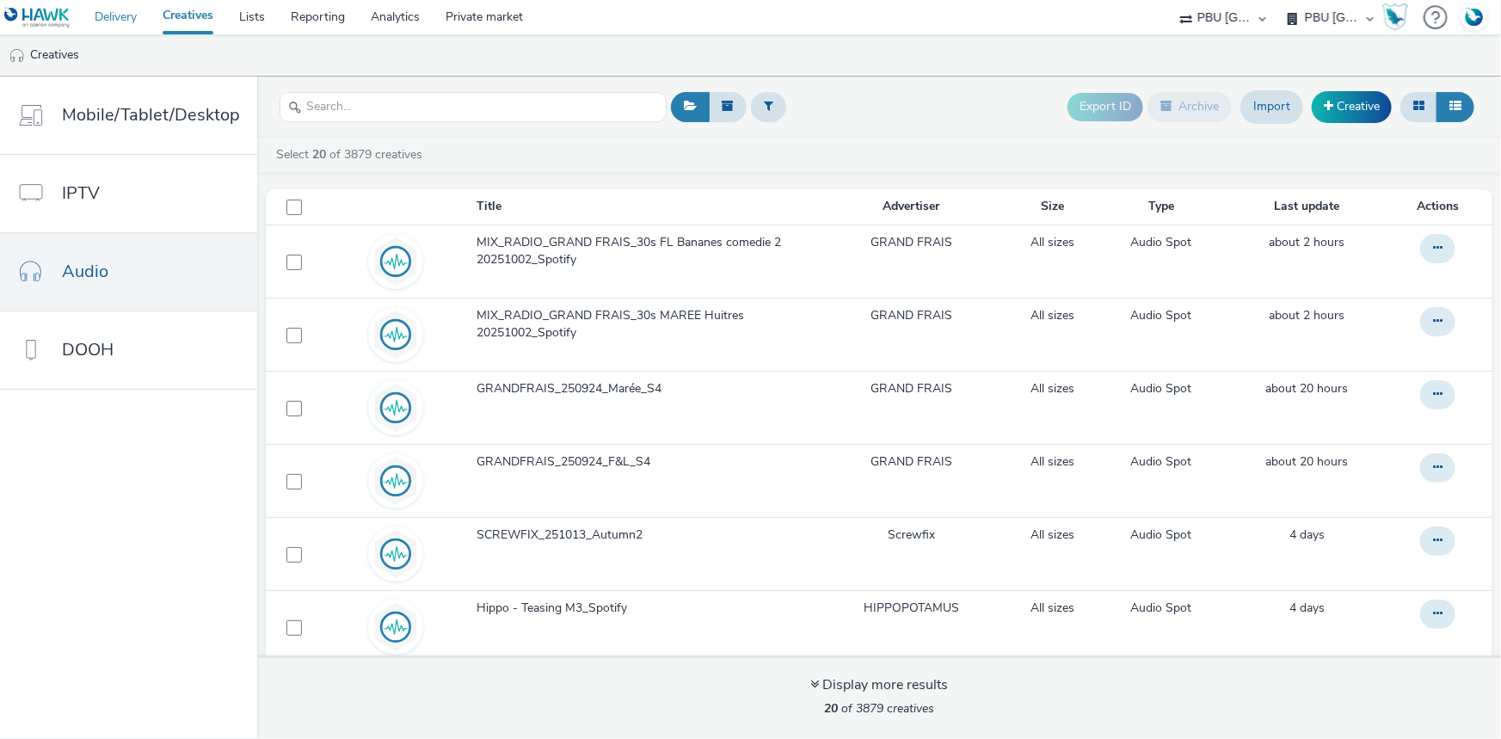
click at [114, 22] on link "Delivery" at bounding box center [116, 17] width 68 height 34
